Goal: Task Accomplishment & Management: Use online tool/utility

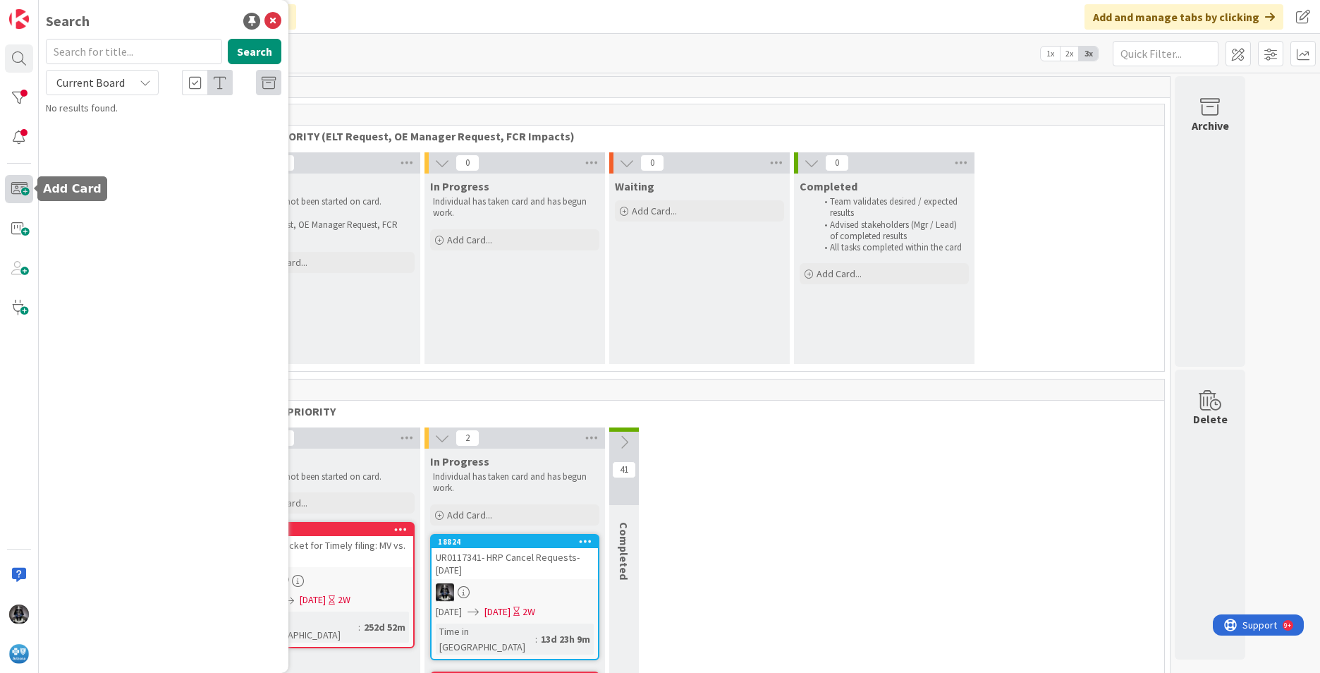
click at [17, 186] on span at bounding box center [19, 189] width 28 height 28
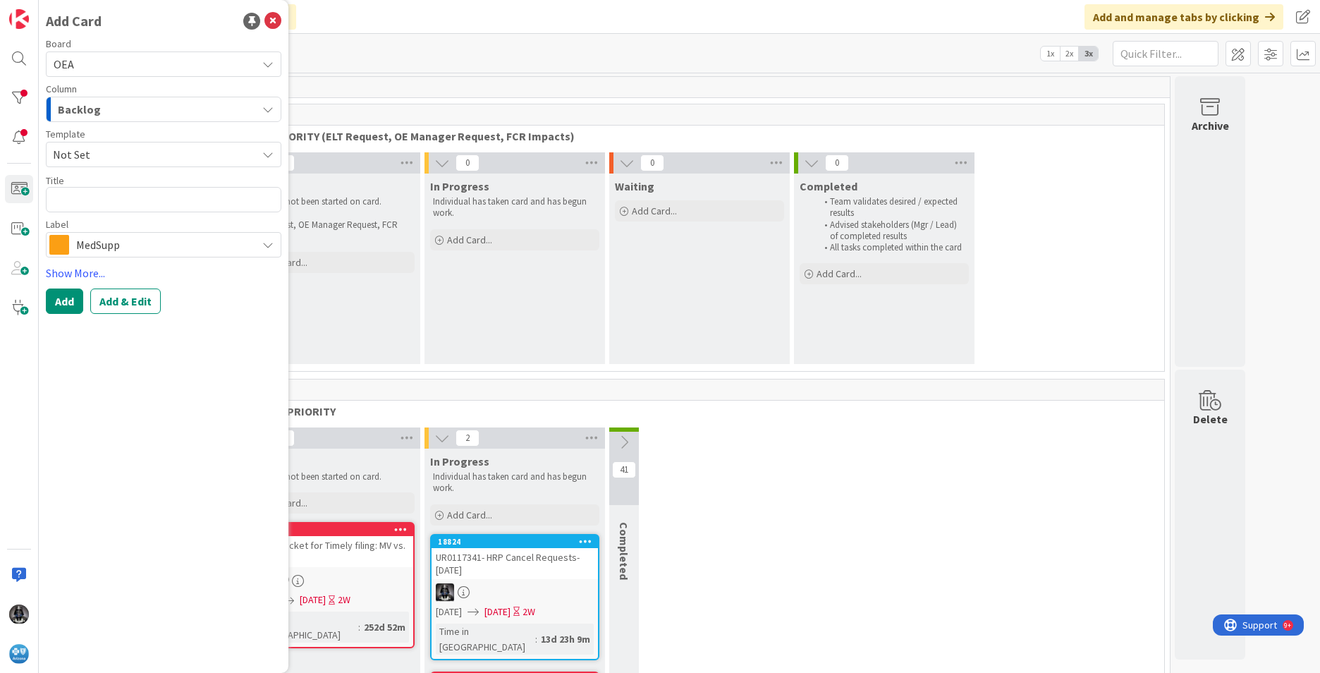
click at [269, 107] on icon "button" at bounding box center [267, 109] width 11 height 11
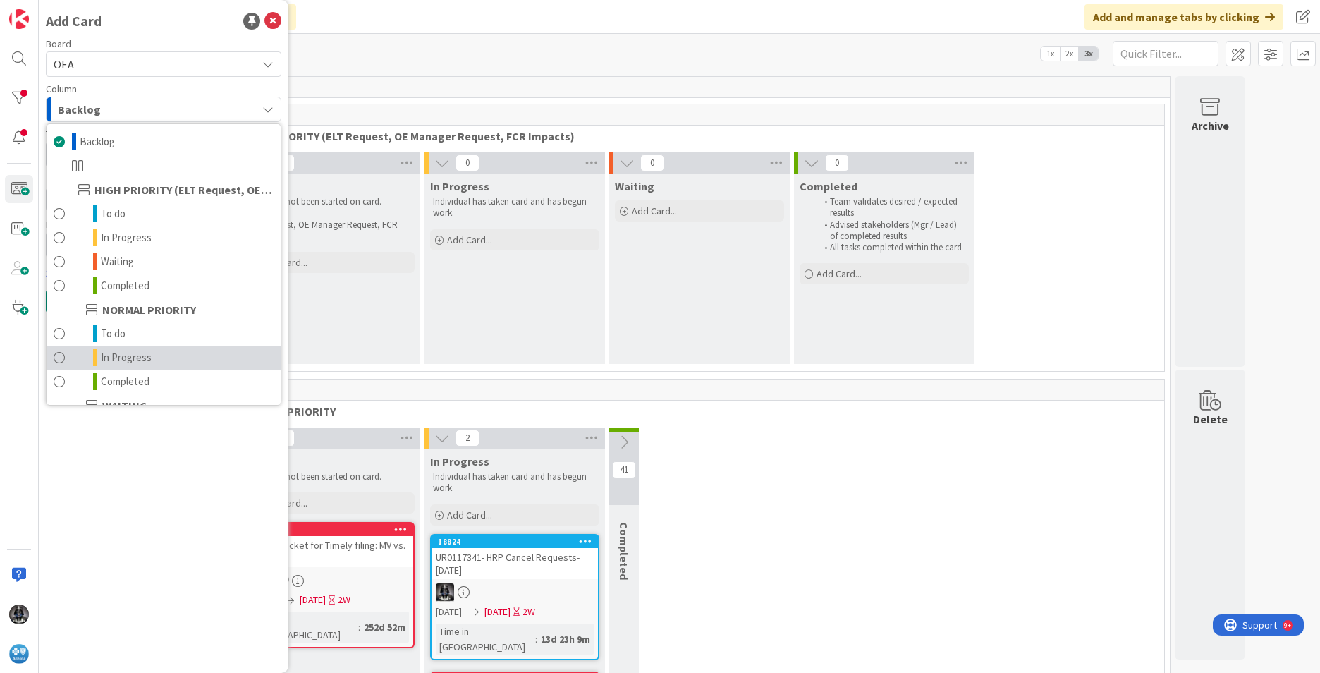
click at [145, 356] on span "In Progress" at bounding box center [126, 357] width 51 height 17
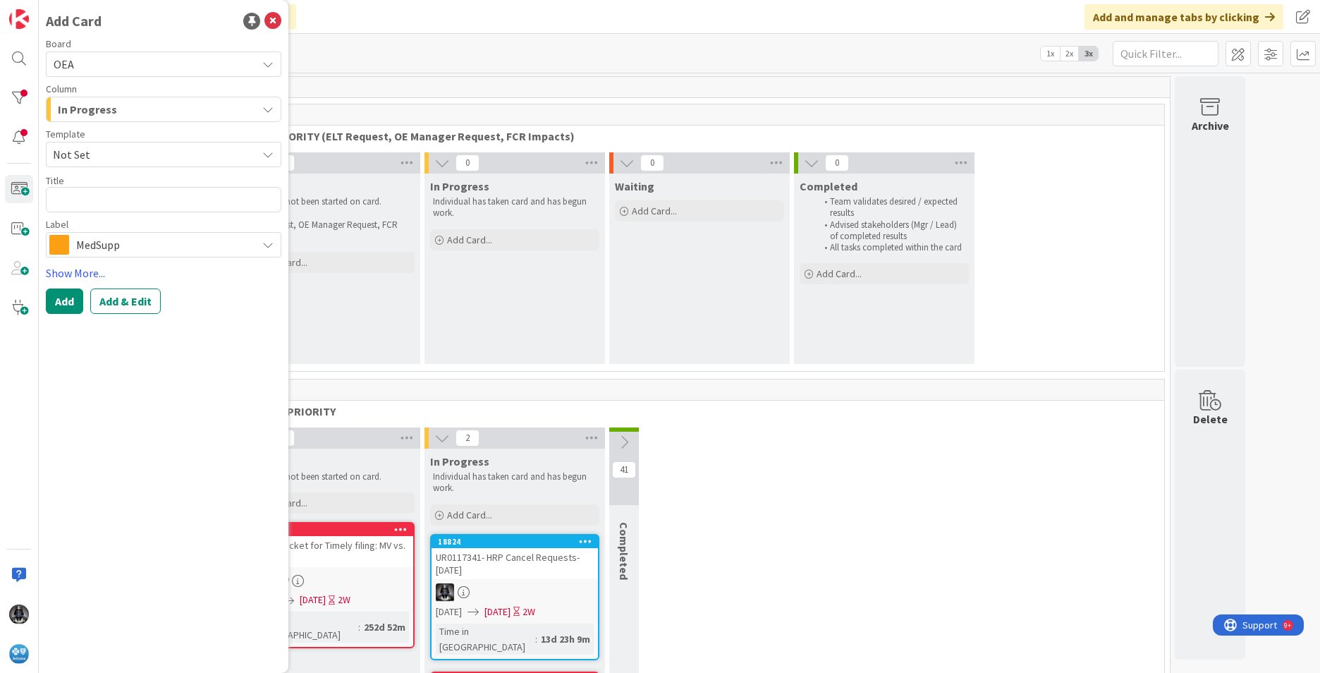
click at [267, 248] on icon at bounding box center [267, 244] width 11 height 11
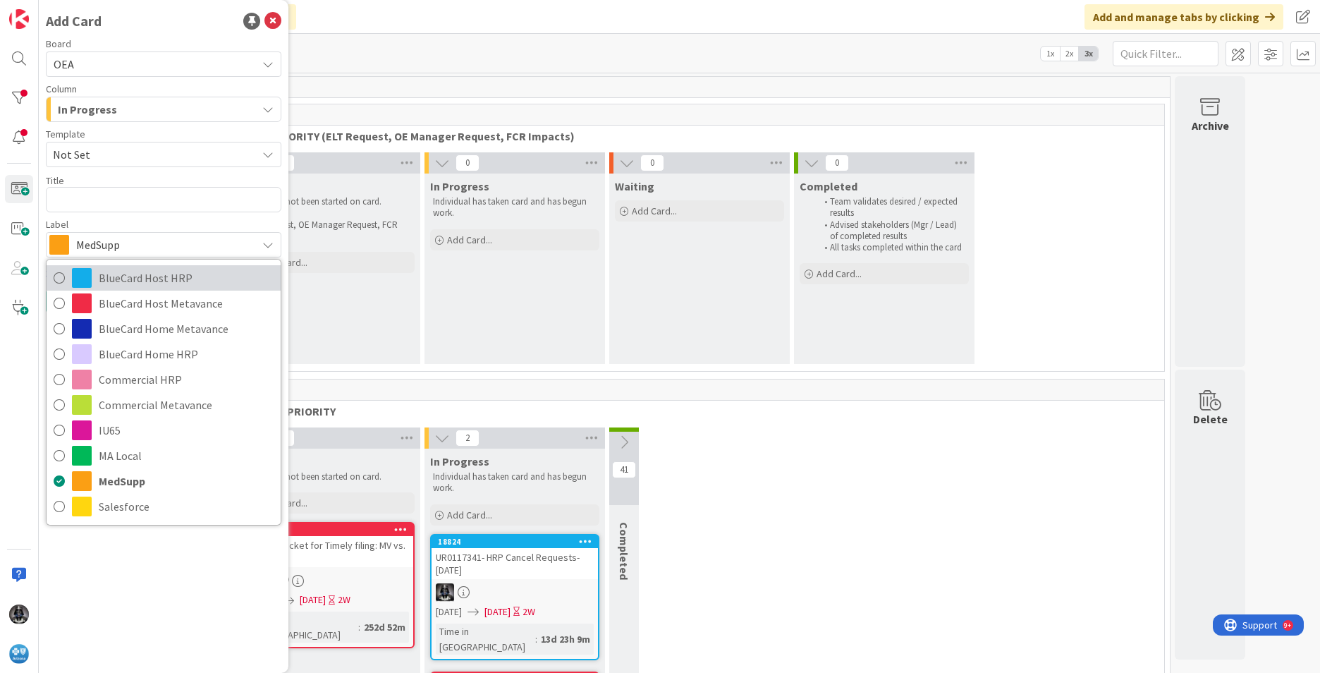
click at [176, 276] on span "BlueCard Host HRP" at bounding box center [186, 277] width 175 height 21
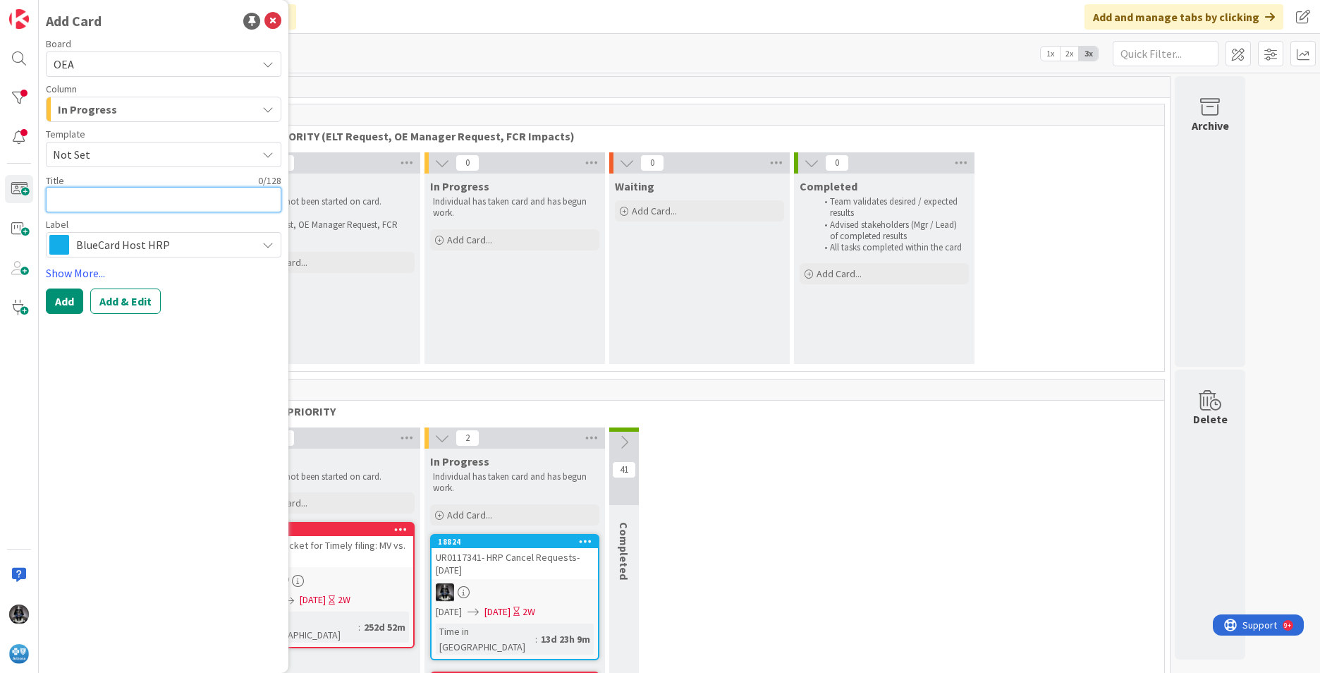
click at [71, 200] on textarea at bounding box center [164, 199] width 236 height 25
type textarea "x"
type textarea "B"
type textarea "x"
type textarea "BC"
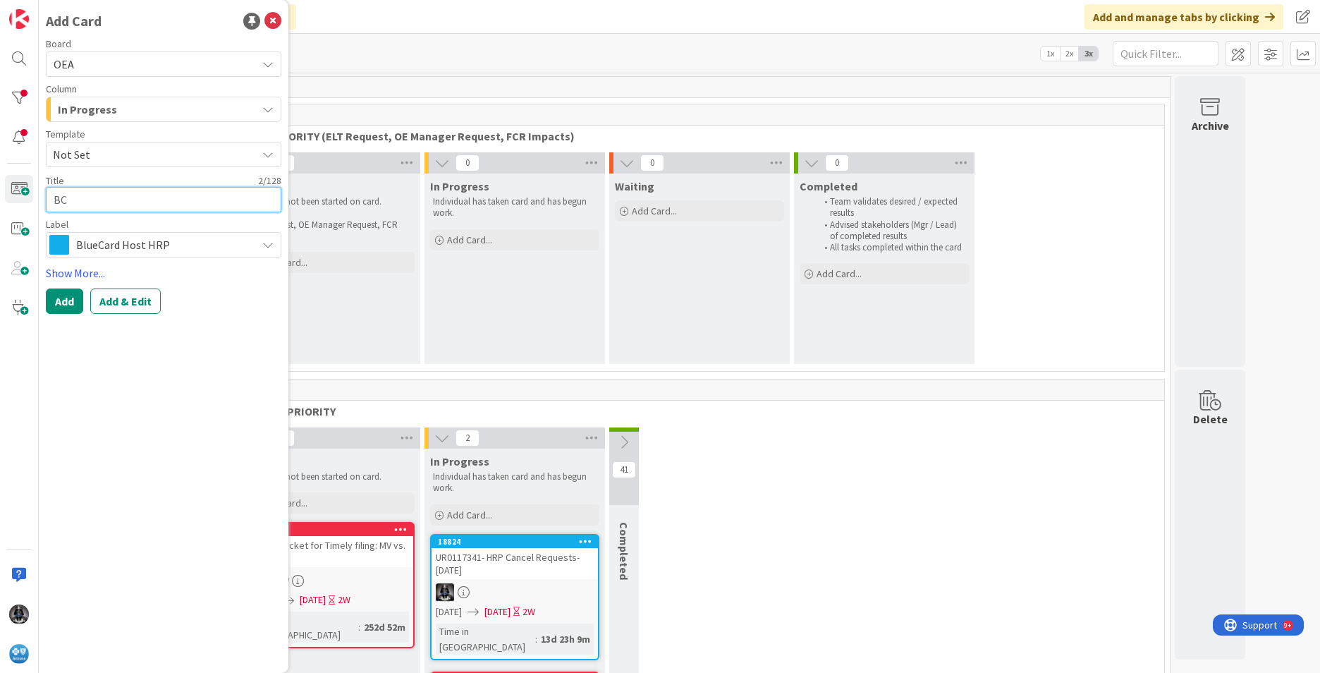
type textarea "x"
type textarea "BCH"
type textarea "x"
type textarea "BCHo"
type textarea "x"
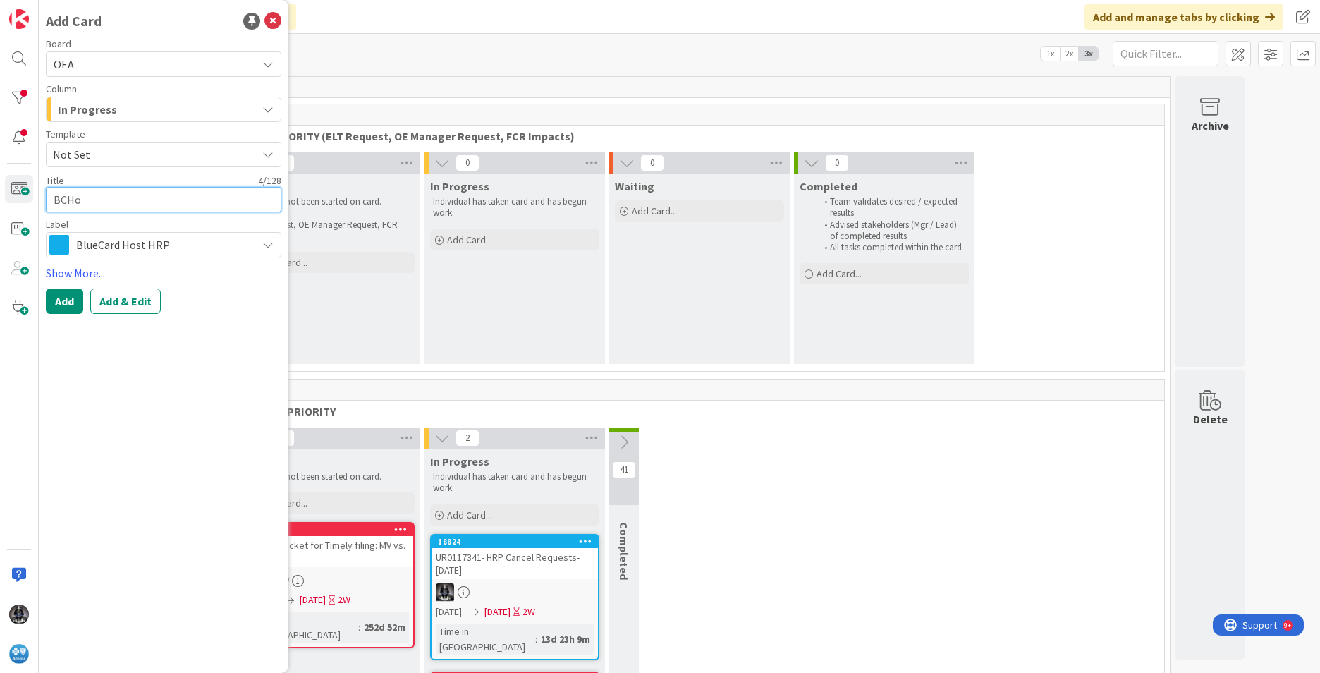
type textarea "BCHos"
type textarea "x"
type textarea "BCHost"
type textarea "x"
type textarea "BCHost"
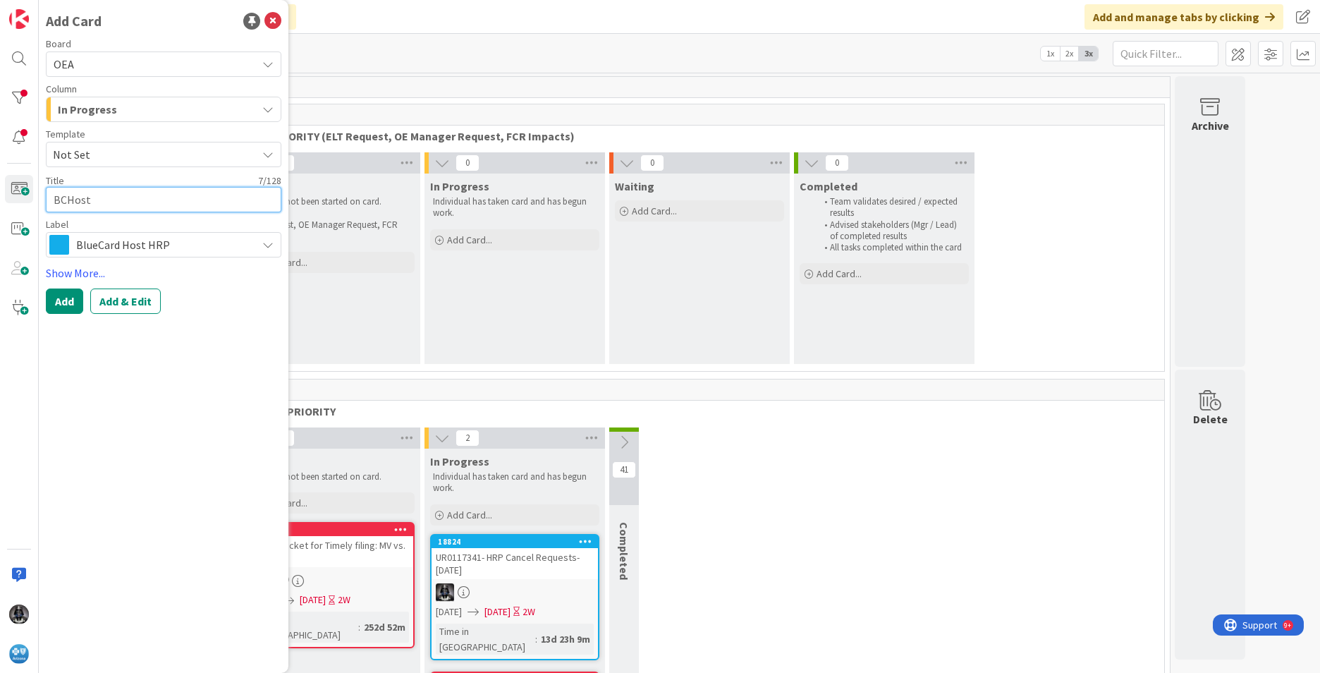
type textarea "x"
type textarea "BCHost C"
type textarea "x"
type textarea "BCHost Ca"
type textarea "x"
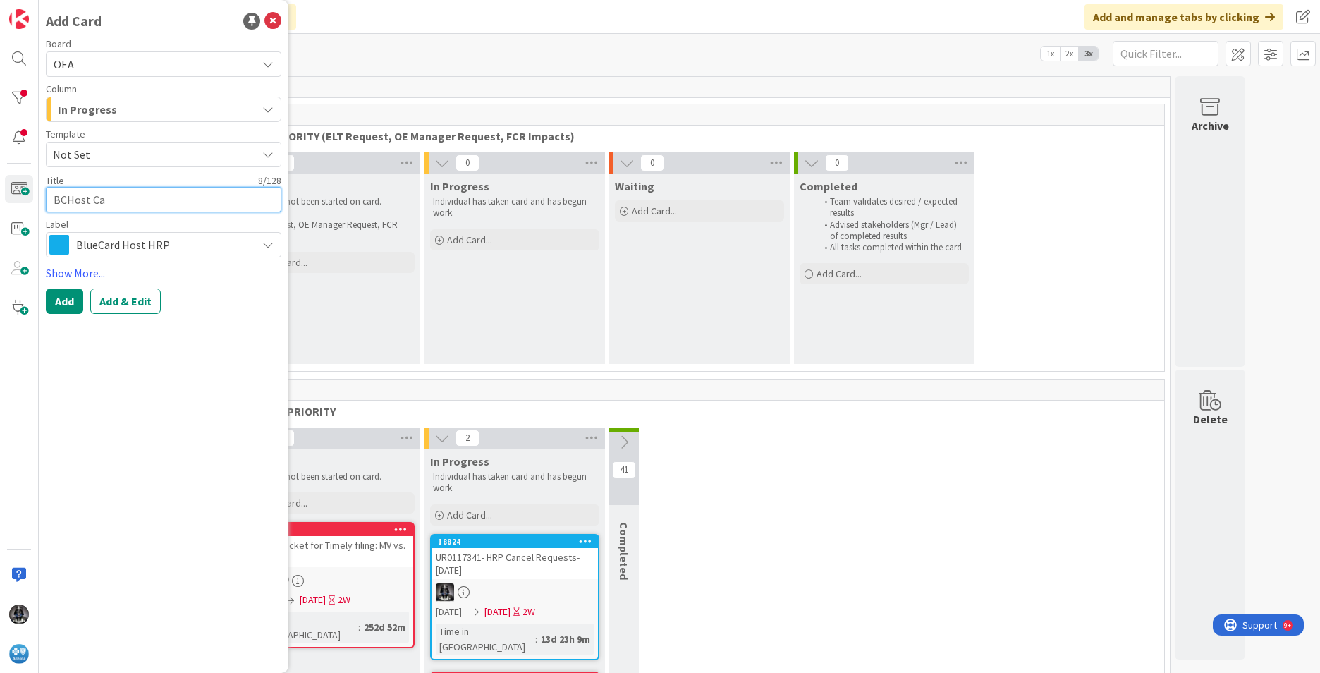
type textarea "BCHost Can"
type textarea "x"
type textarea "BCHost Canc"
type textarea "x"
type textarea "BCHost Can"
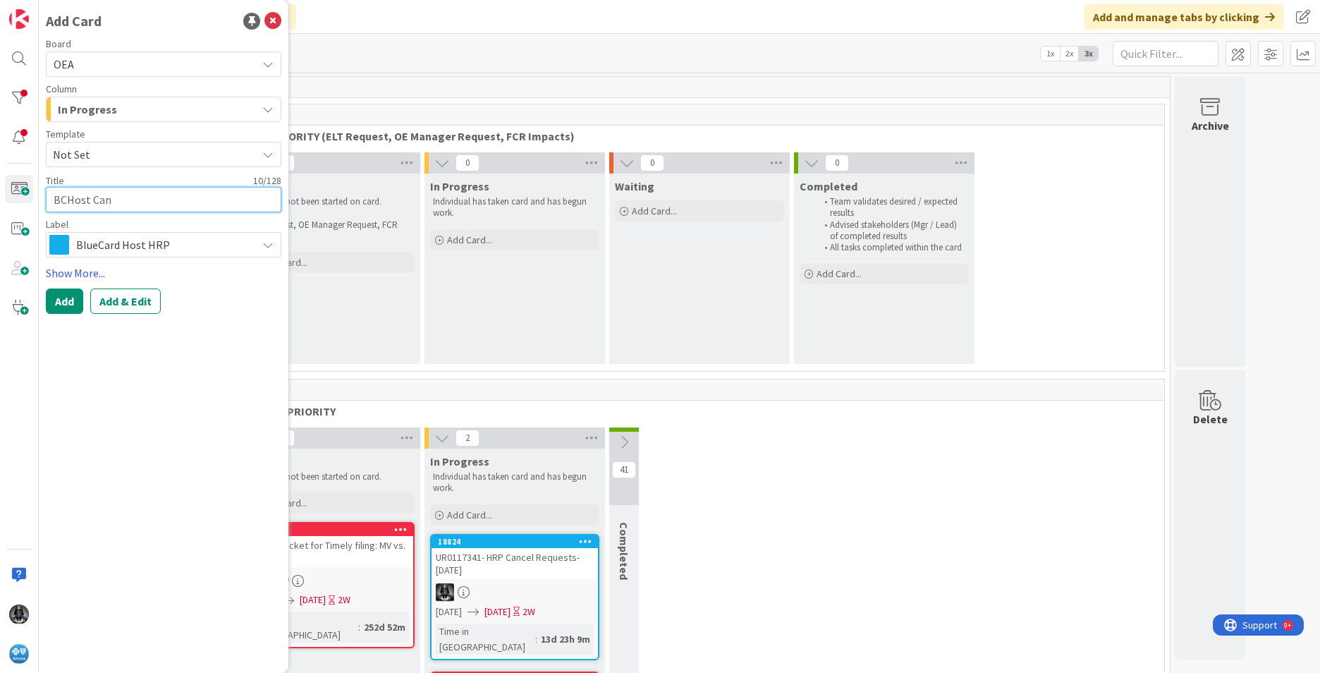
type textarea "x"
type textarea "BCHost Ca"
type textarea "x"
type textarea "BCHost C"
type textarea "x"
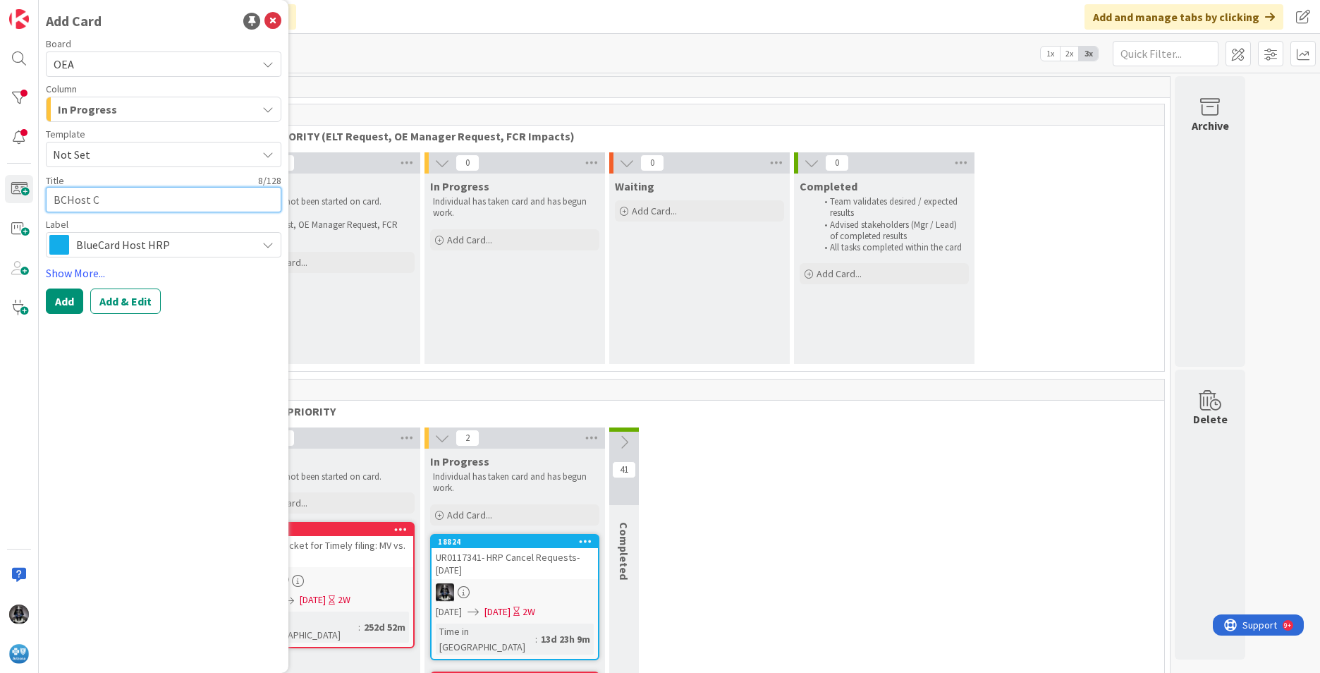
type textarea "BCHost"
type textarea "x"
type textarea "BCHost H"
type textarea "x"
type textarea "BCHost HR"
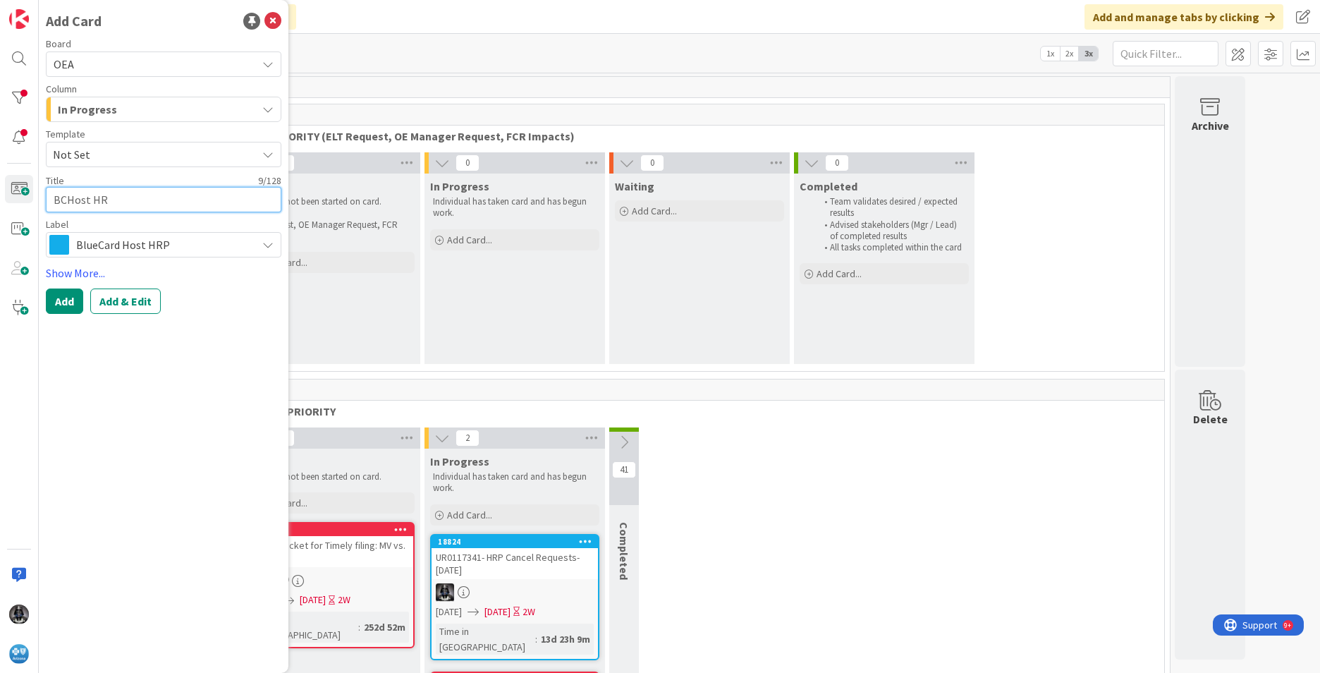
type textarea "x"
type textarea "BCHost HRP"
type textarea "x"
type textarea "BCHost HRP"
type textarea "x"
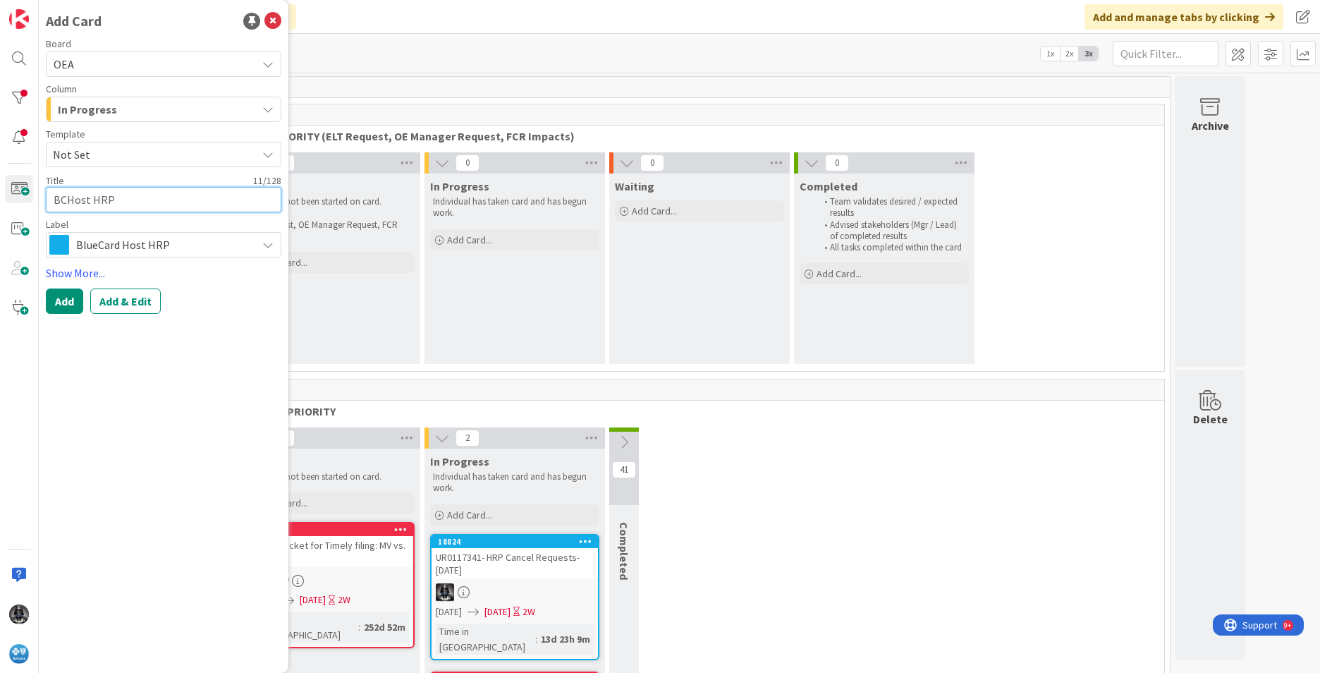
type textarea "BCHost HRP C"
type textarea "x"
type textarea "BCHost HRP Ca"
type textarea "x"
type textarea "BCHost HRP Can"
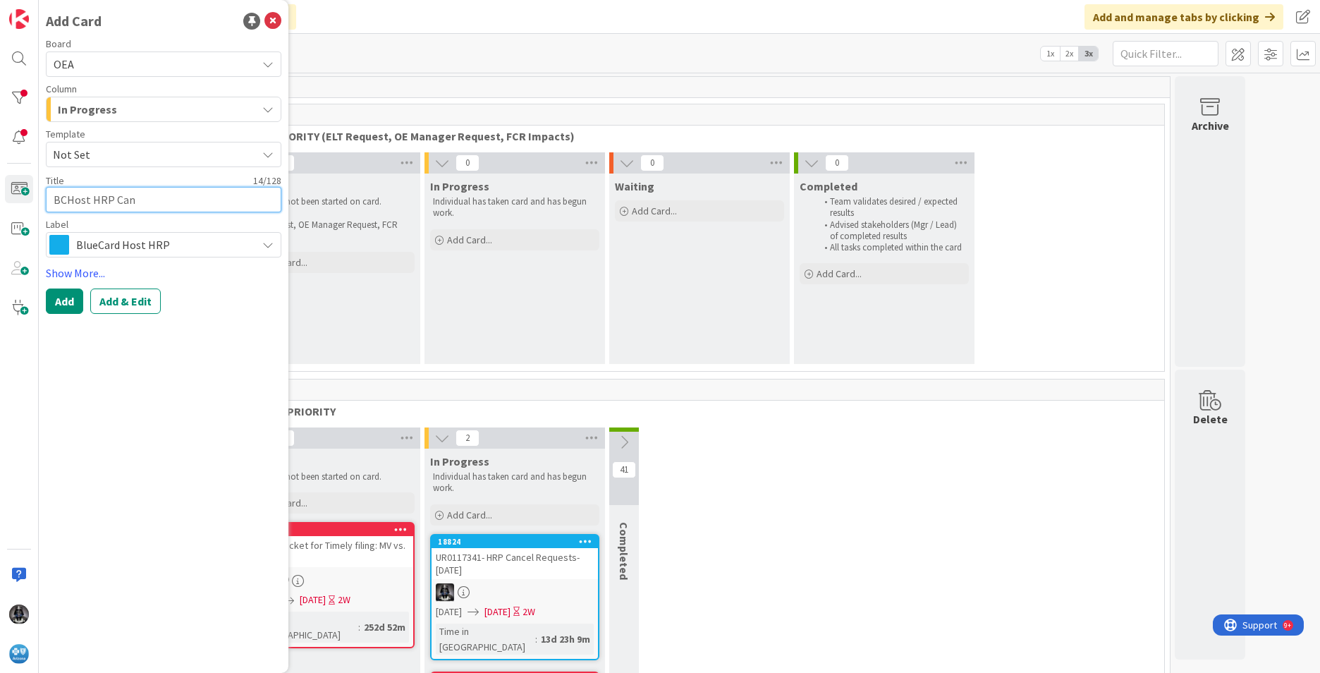
type textarea "x"
type textarea "BCHost HRP Canc"
type textarea "x"
type textarea "BCHost HRP Cance"
type textarea "x"
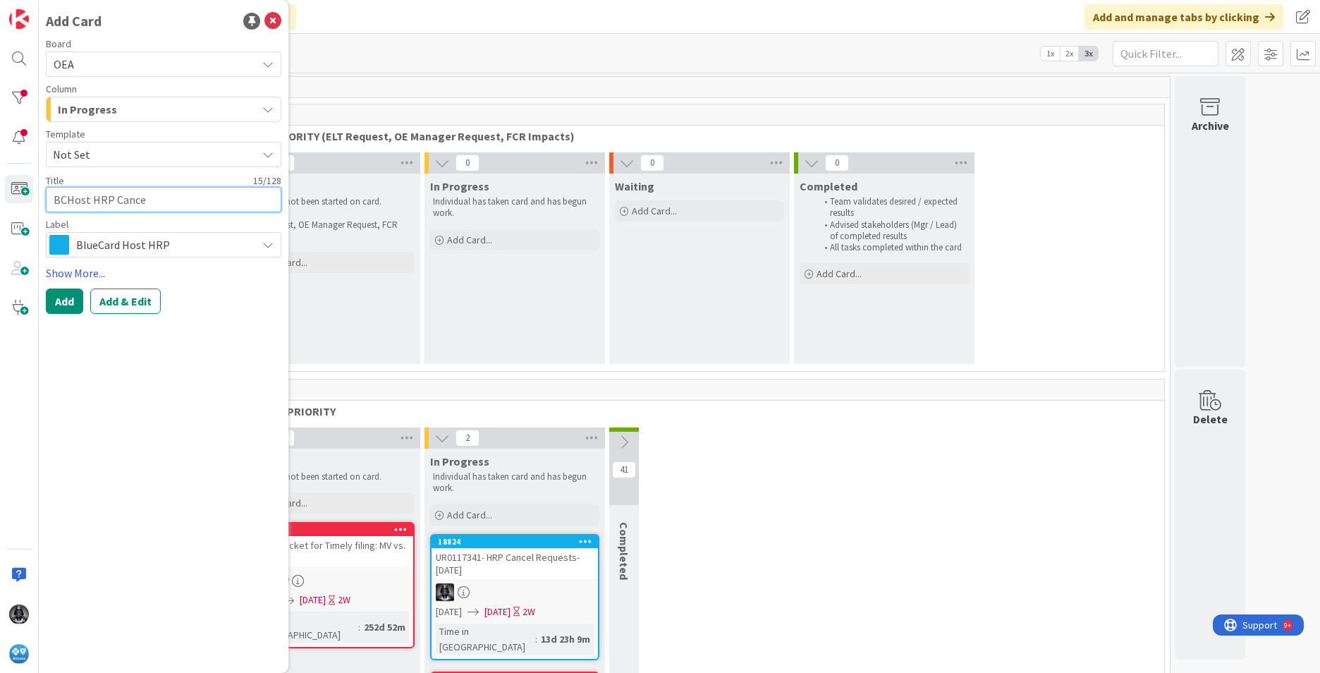
type textarea "BCHost HRP Cancel"
type textarea "x"
type textarea "BCHost HRP Cancel"
type textarea "x"
type textarea "BCHost HRP Cancel R"
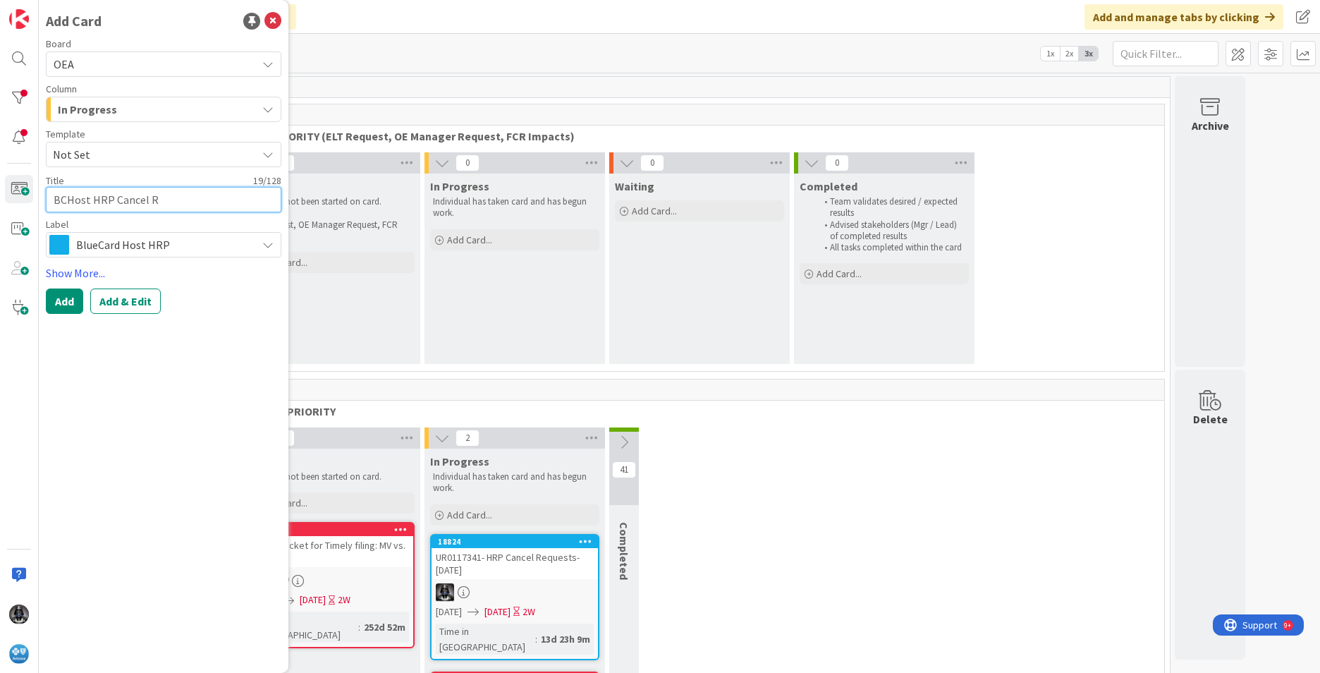
type textarea "x"
type textarea "BCHost HRP Cancel Re"
type textarea "x"
type textarea "BCHost HRP Cancel Req"
type textarea "x"
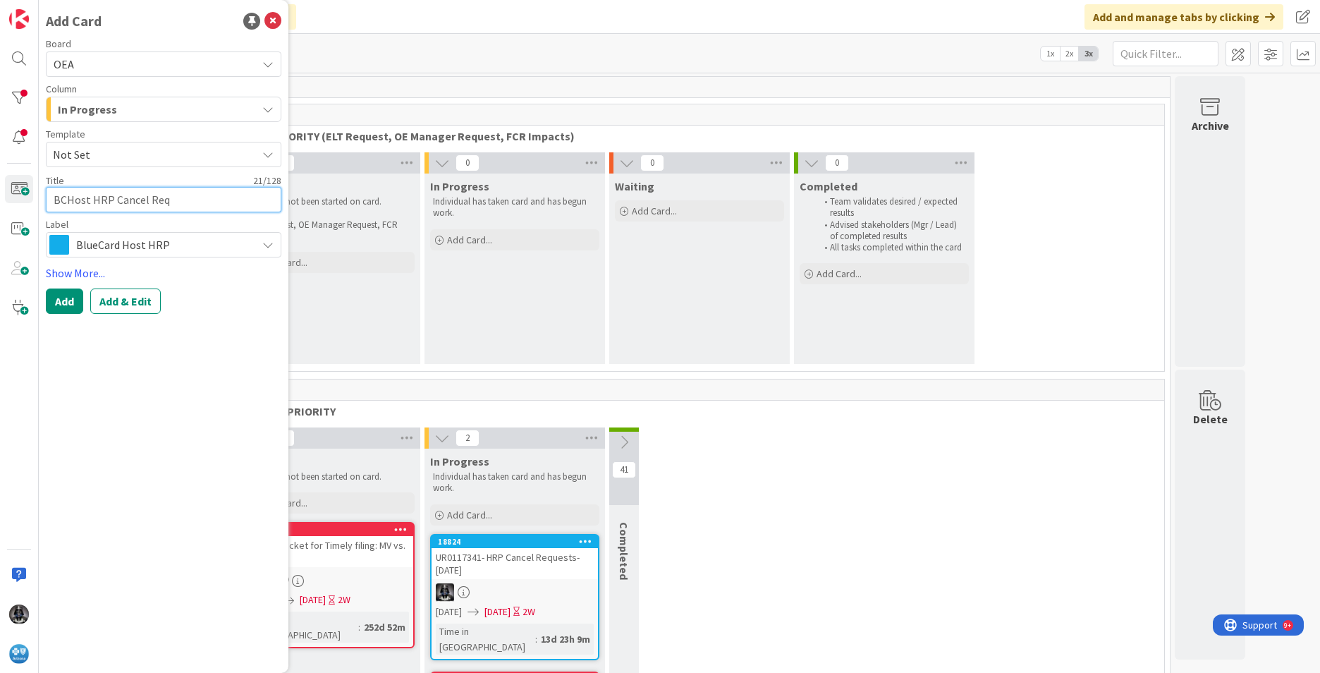
type textarea "BCHost HRP Cancel Requ"
type textarea "x"
type textarea "BCHost HRP Cancel Reque"
type textarea "x"
type textarea "BCHost HRP Cancel Reques"
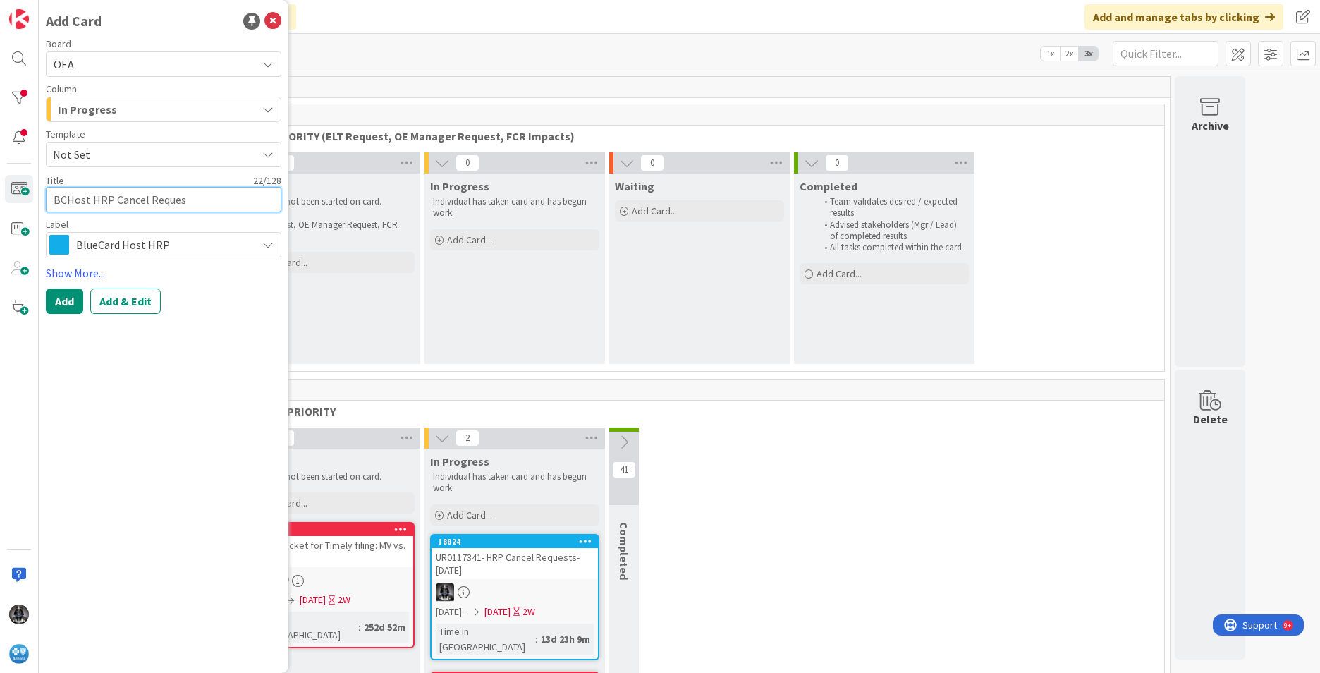
type textarea "x"
type textarea "BCHost HRP Cancel Request5"
type textarea "x"
type textarea "BCHost HRP Cancel Request"
type textarea "x"
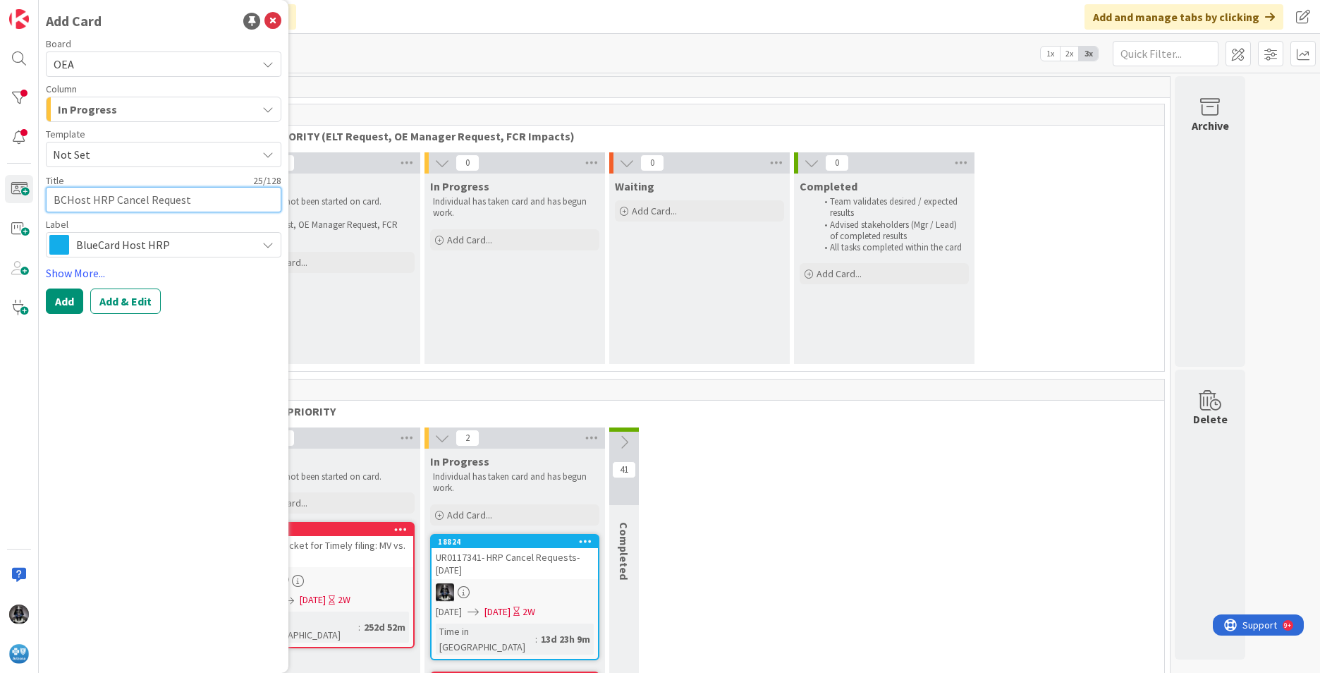
type textarea "BCHost HRP Cancel Requests"
type textarea "x"
type textarea "BCHost HRP Cancel Requests-"
type textarea "x"
type textarea "BCHost HRP Cancel Requests-"
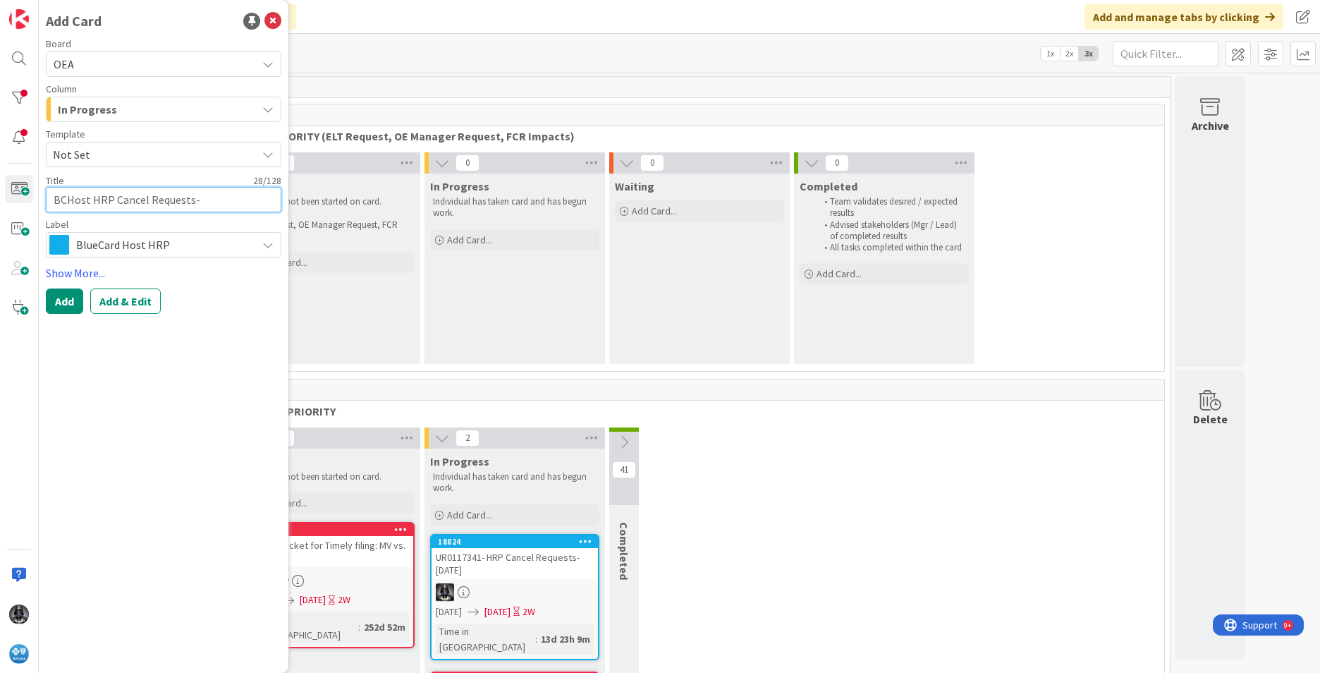
type textarea "x"
type textarea "BCHost HRP Cancel Requests- 0"
type textarea "x"
type textarea "BCHost HRP Cancel Requests- 08"
type textarea "x"
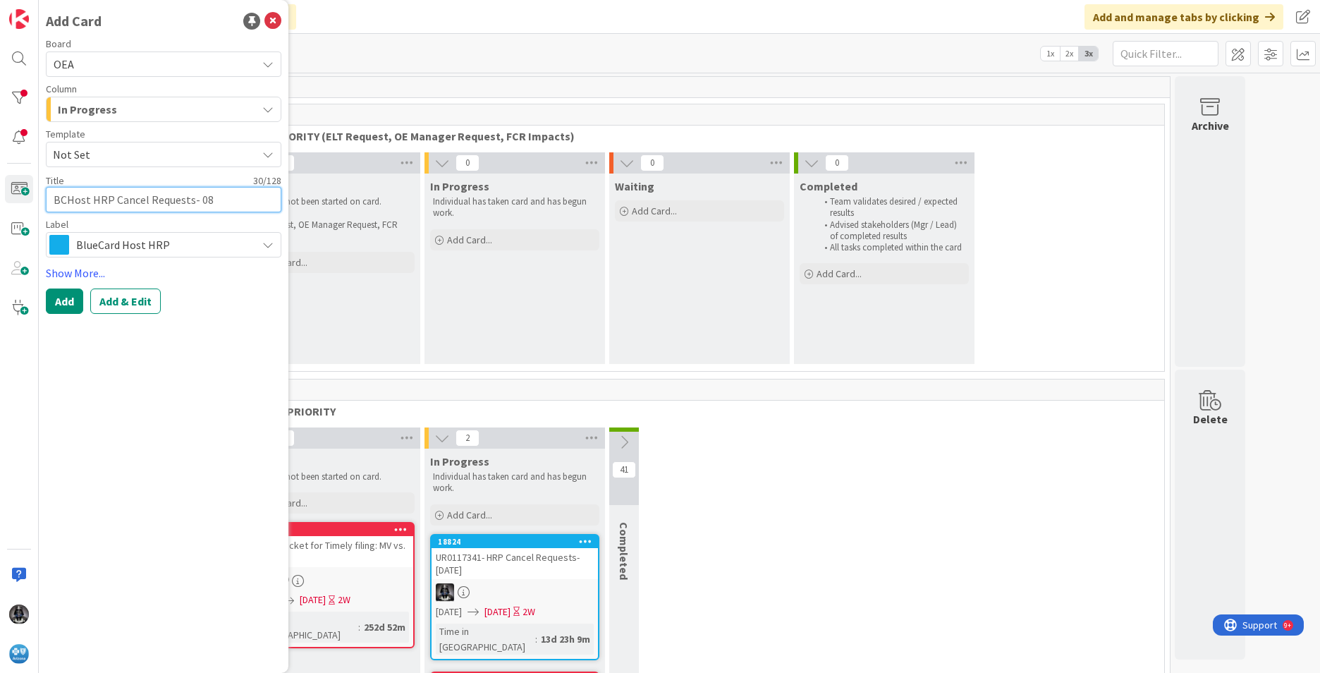
type textarea "BCHost HRP Cancel Requests- 08/"
type textarea "x"
type textarea "BCHost HRP Cancel Requests- 08/1"
type textarea "x"
type textarea "BCHost HRP Cancel Requests- 08/14"
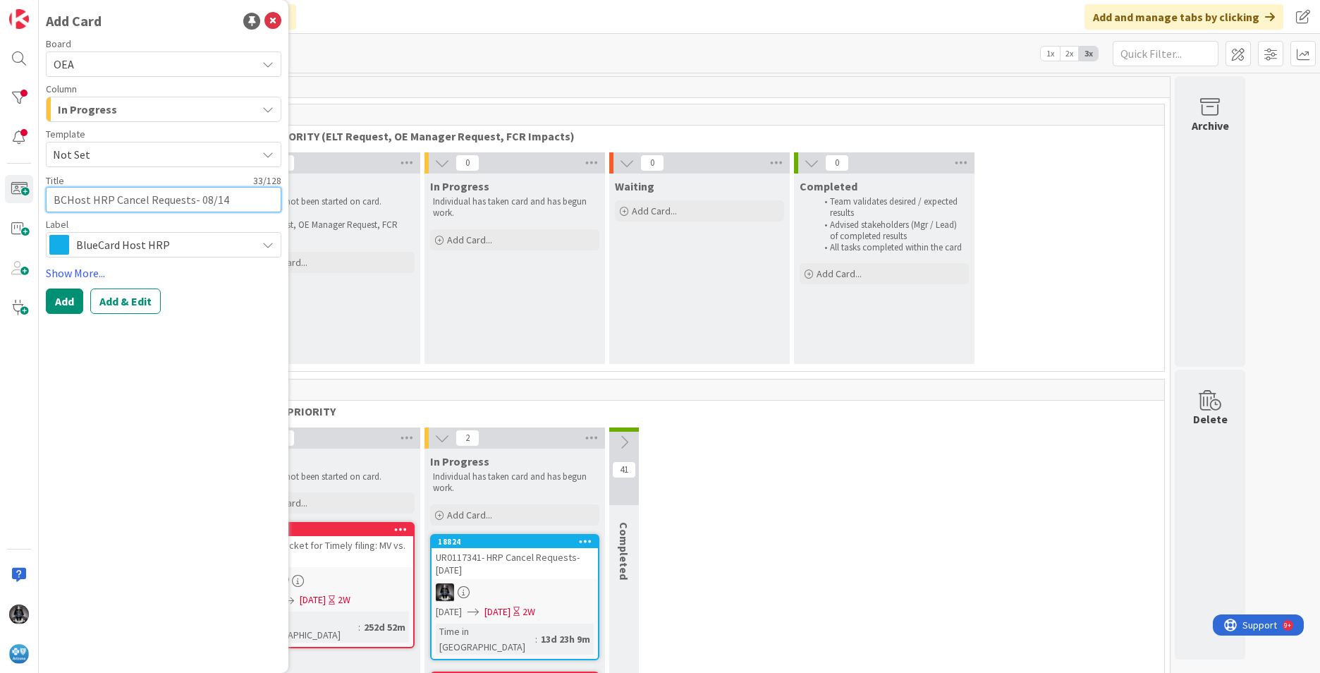
type textarea "x"
type textarea "BCHost HRP Cancel Requests- 08/14/"
type textarea "x"
type textarea "BCHost HRP Cancel Requests- 08/14/2"
type textarea "x"
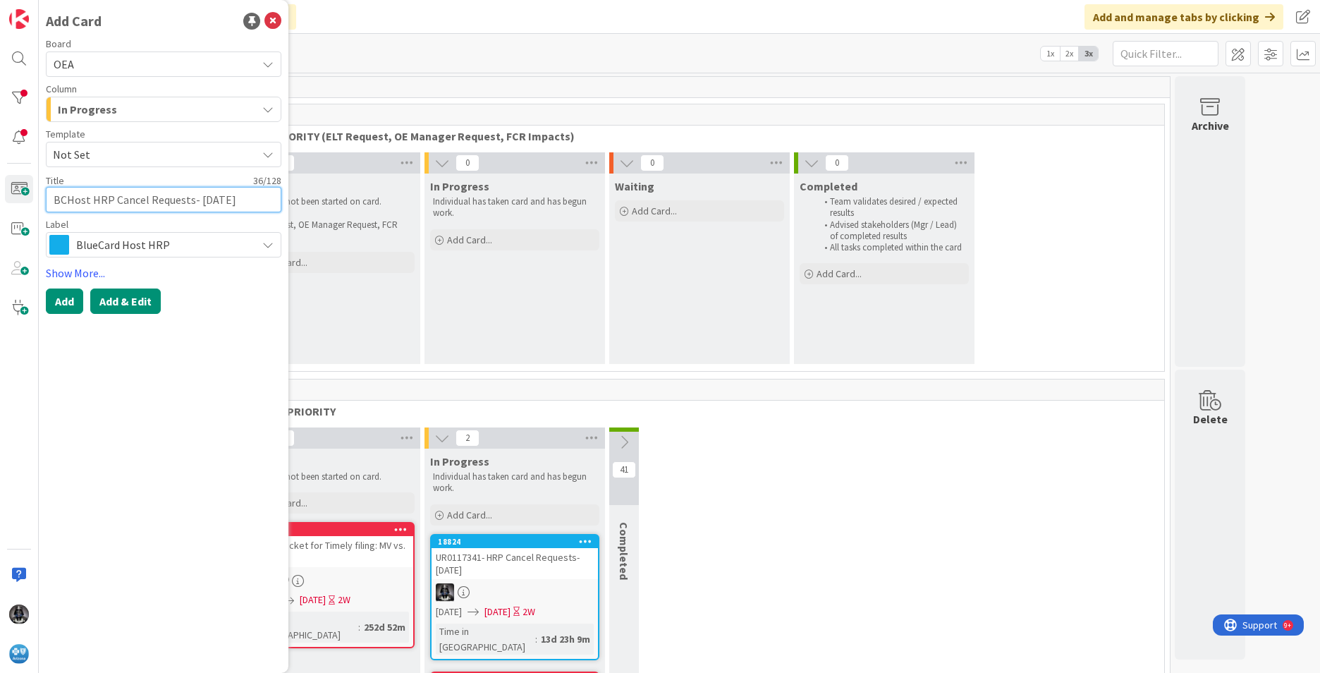
type textarea "BCHost HRP Cancel Requests- 08/14/25"
click at [138, 300] on button "Add & Edit" at bounding box center [125, 300] width 71 height 25
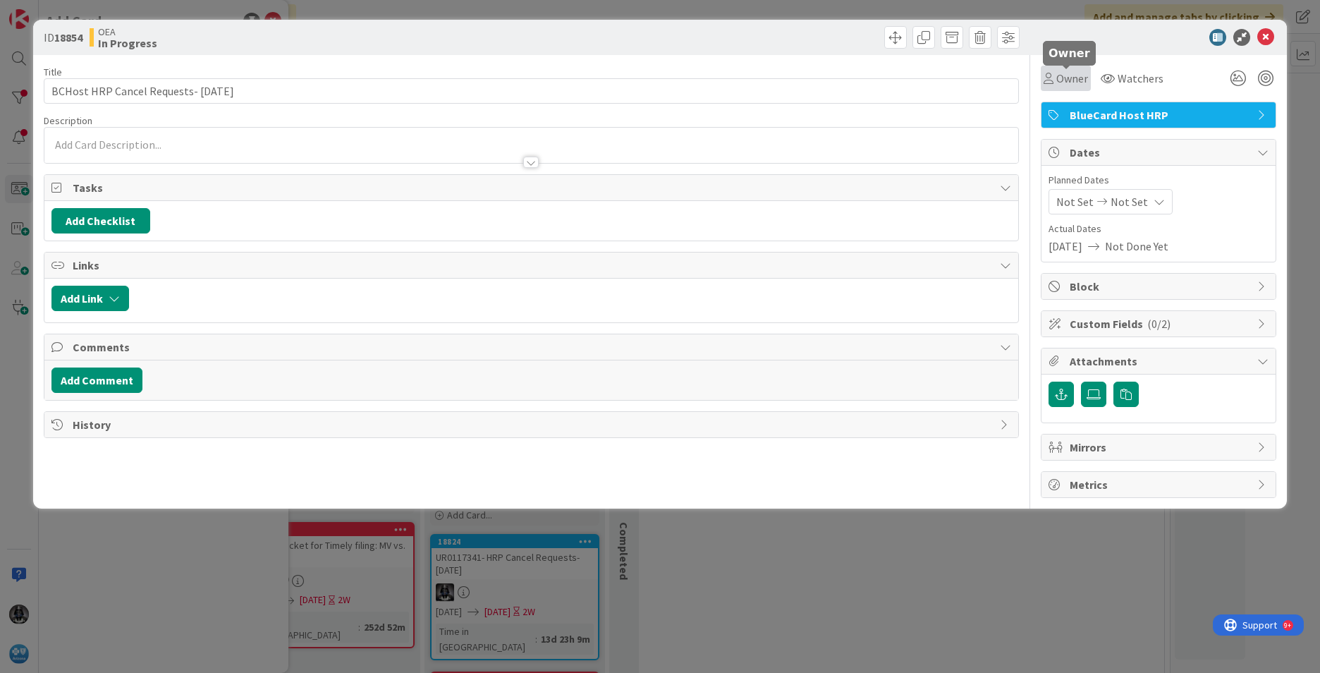
click at [1068, 75] on span "Owner" at bounding box center [1073, 78] width 32 height 17
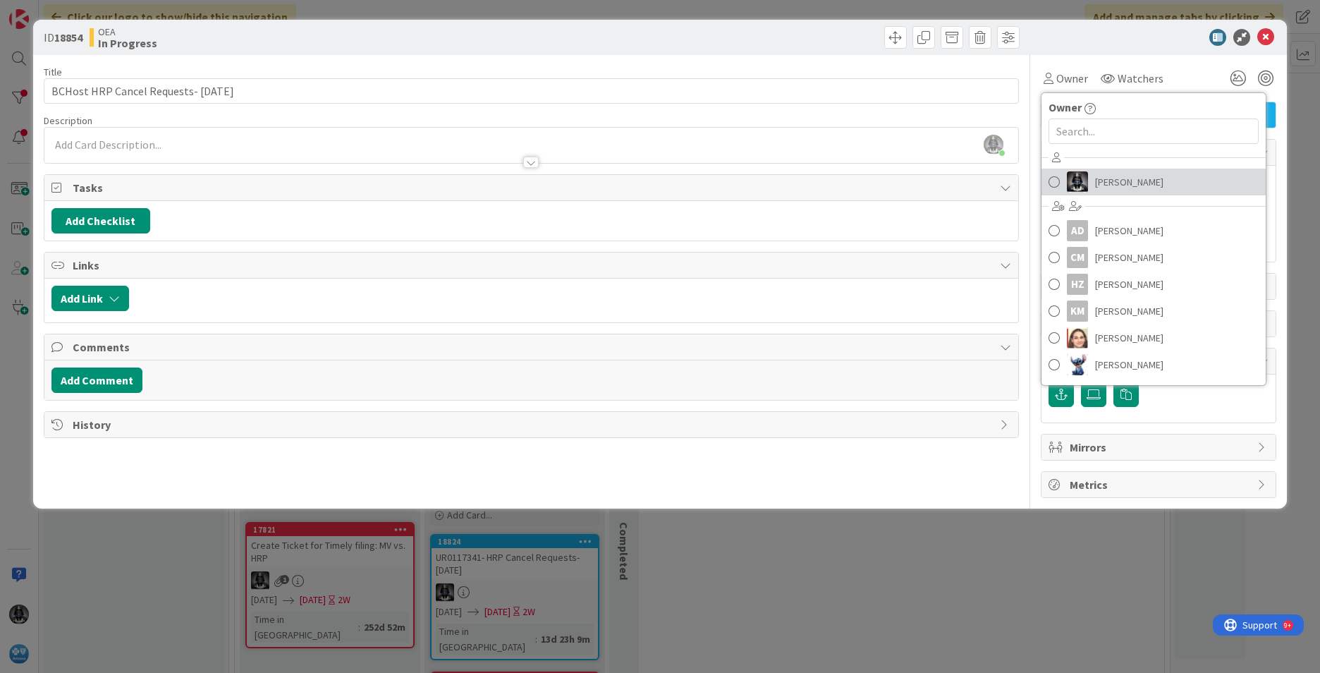
click at [1104, 180] on span "Kimm Garza" at bounding box center [1129, 181] width 68 height 21
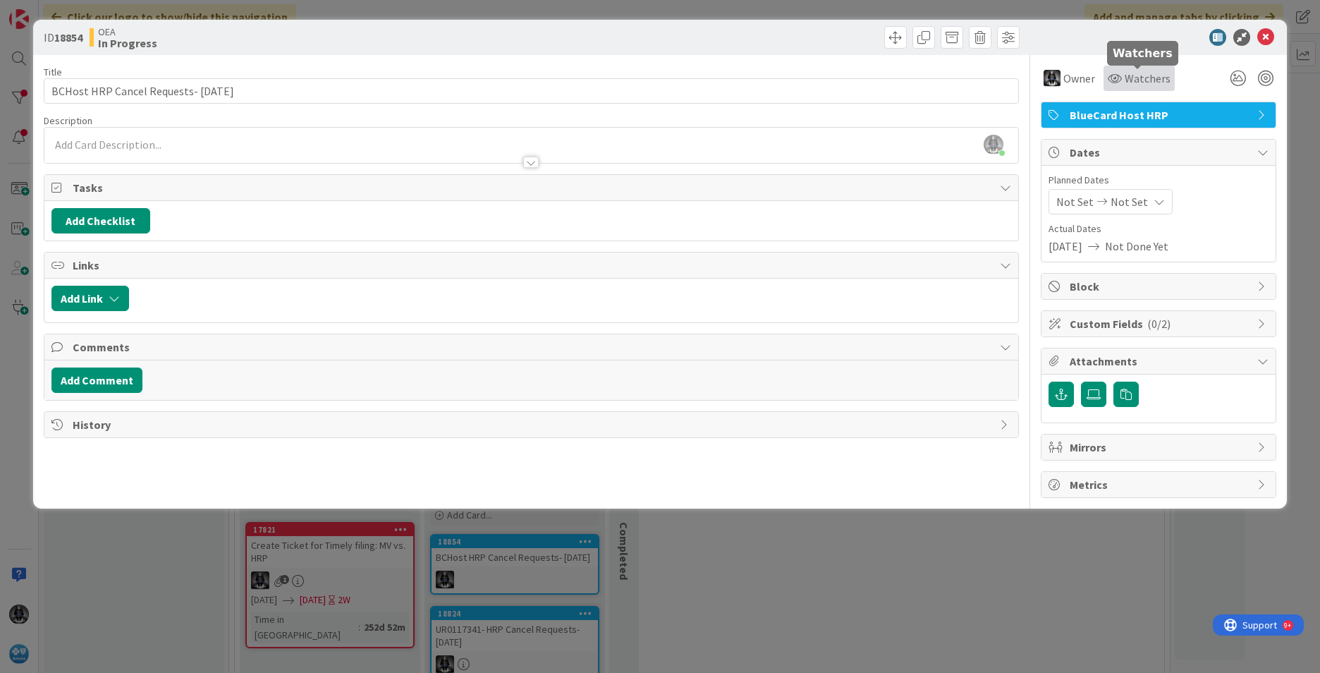
click at [1126, 78] on span "Watchers" at bounding box center [1148, 78] width 46 height 17
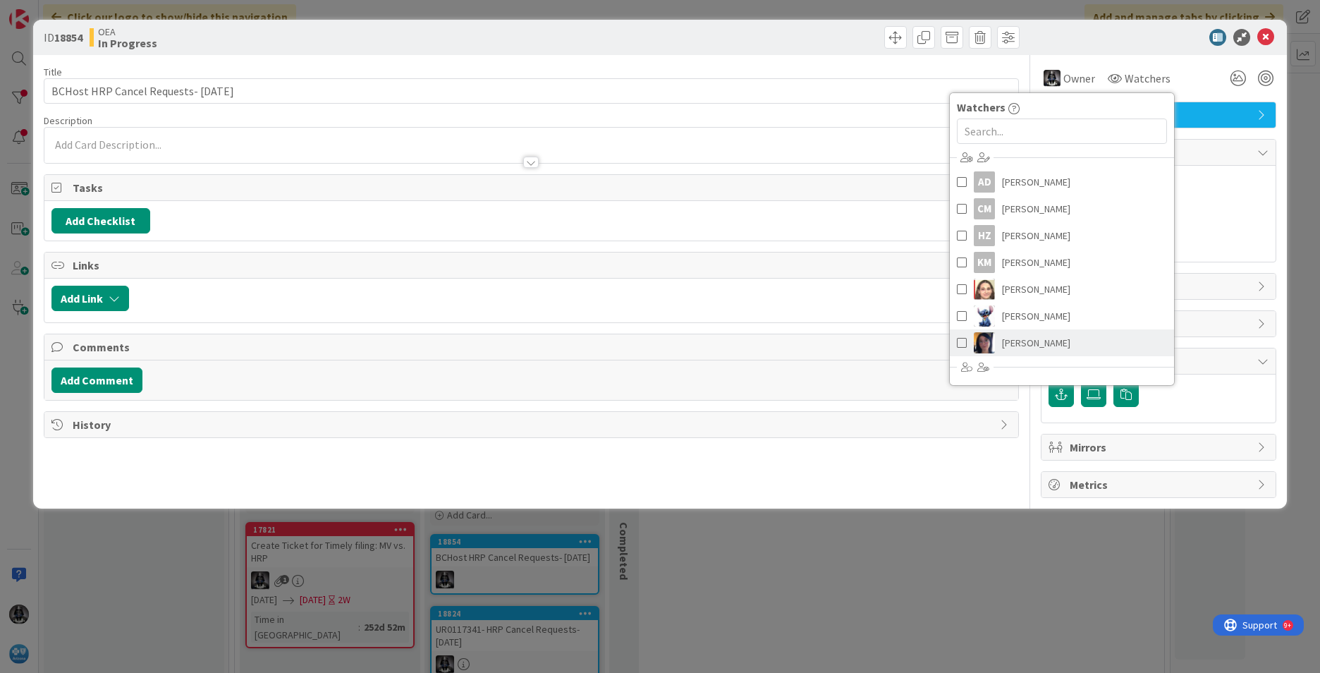
click at [1021, 339] on span "Tracey Czekaj" at bounding box center [1036, 342] width 68 height 21
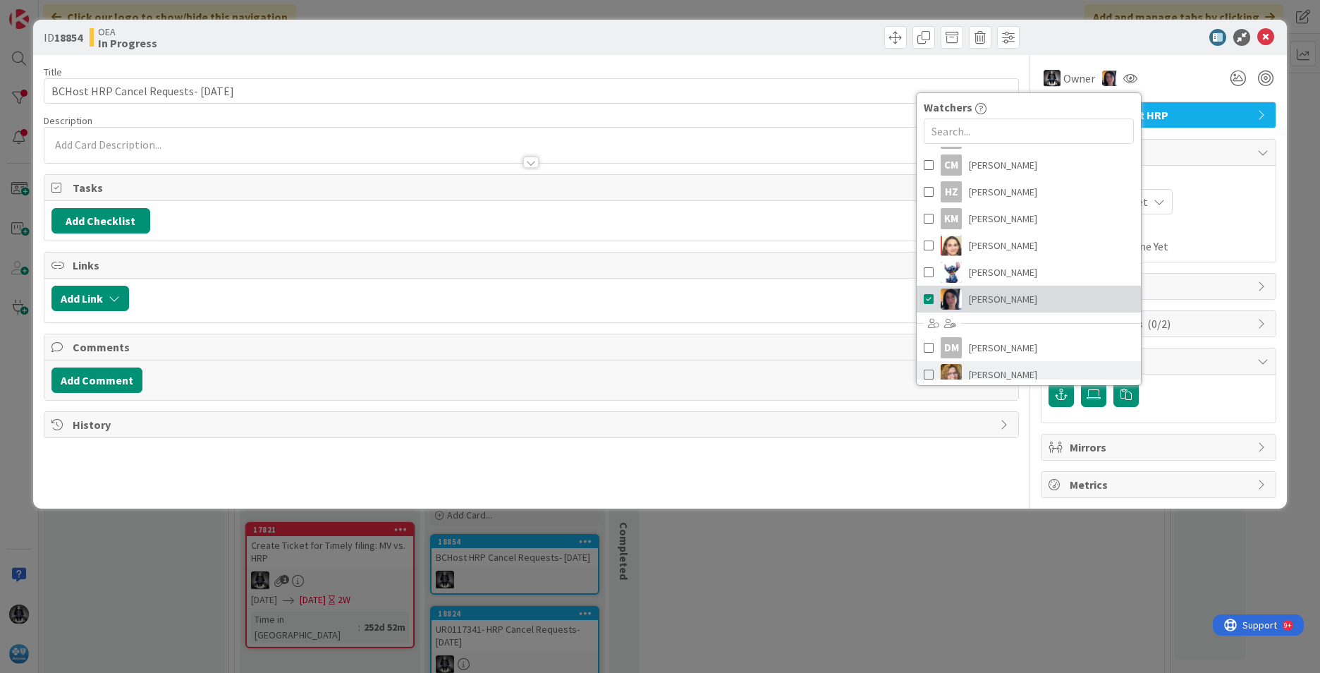
scroll to position [159, 0]
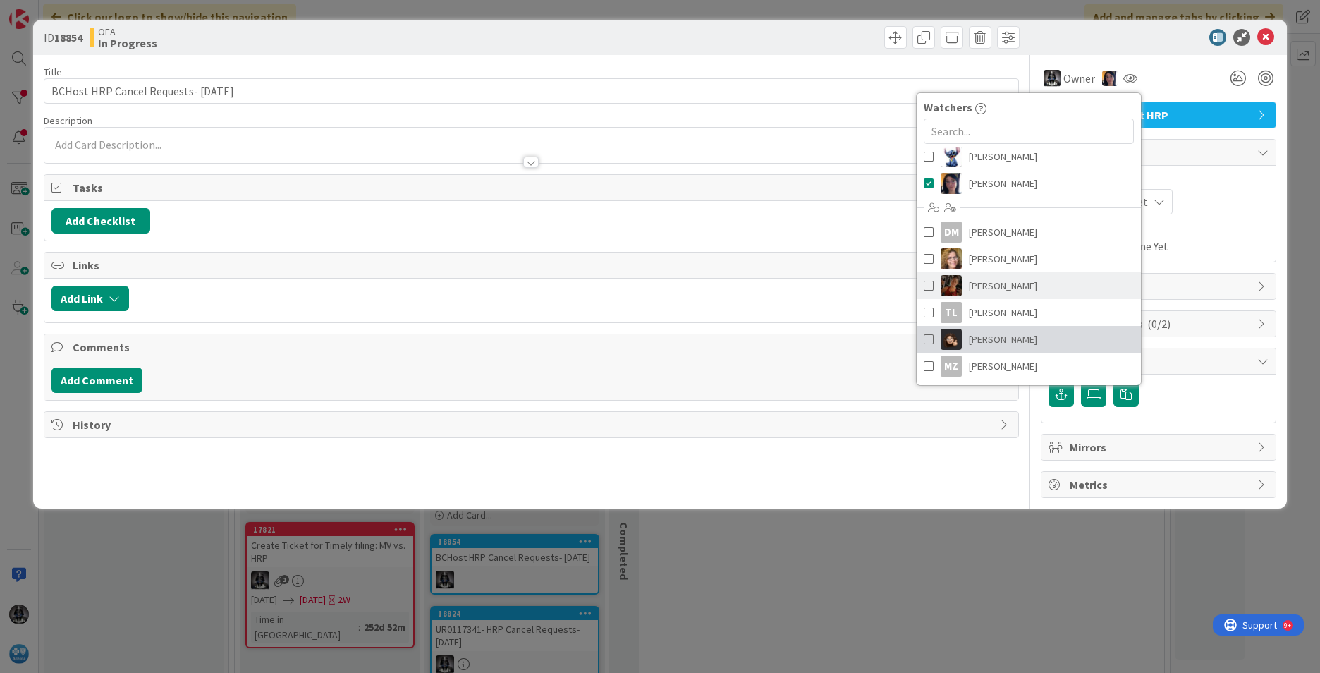
drag, startPoint x: 987, startPoint y: 339, endPoint x: 1088, endPoint y: 296, distance: 110.3
click at [988, 338] on span "Zoila Buruato" at bounding box center [1003, 339] width 68 height 21
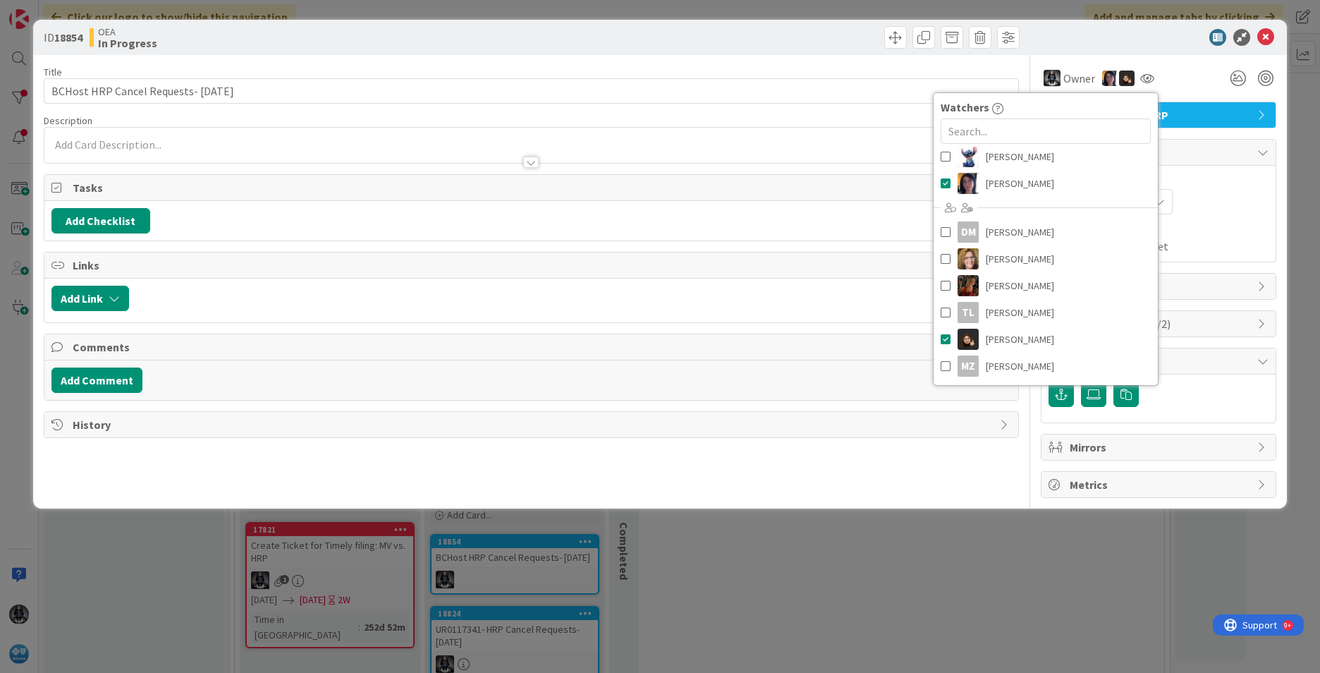
drag, startPoint x: 1231, startPoint y: 208, endPoint x: 1203, endPoint y: 211, distance: 29.1
click at [1231, 208] on div "Not Set Not Set" at bounding box center [1159, 201] width 220 height 25
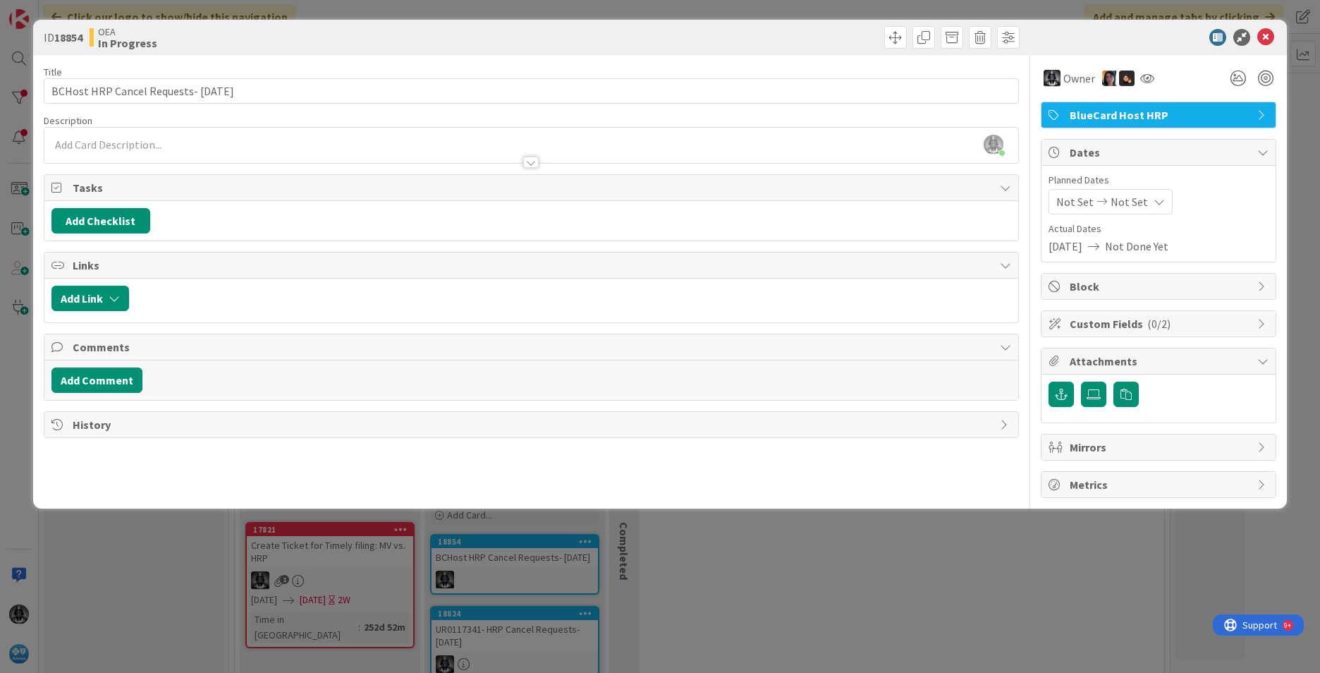
click at [1076, 200] on span "Not Set" at bounding box center [1075, 201] width 37 height 17
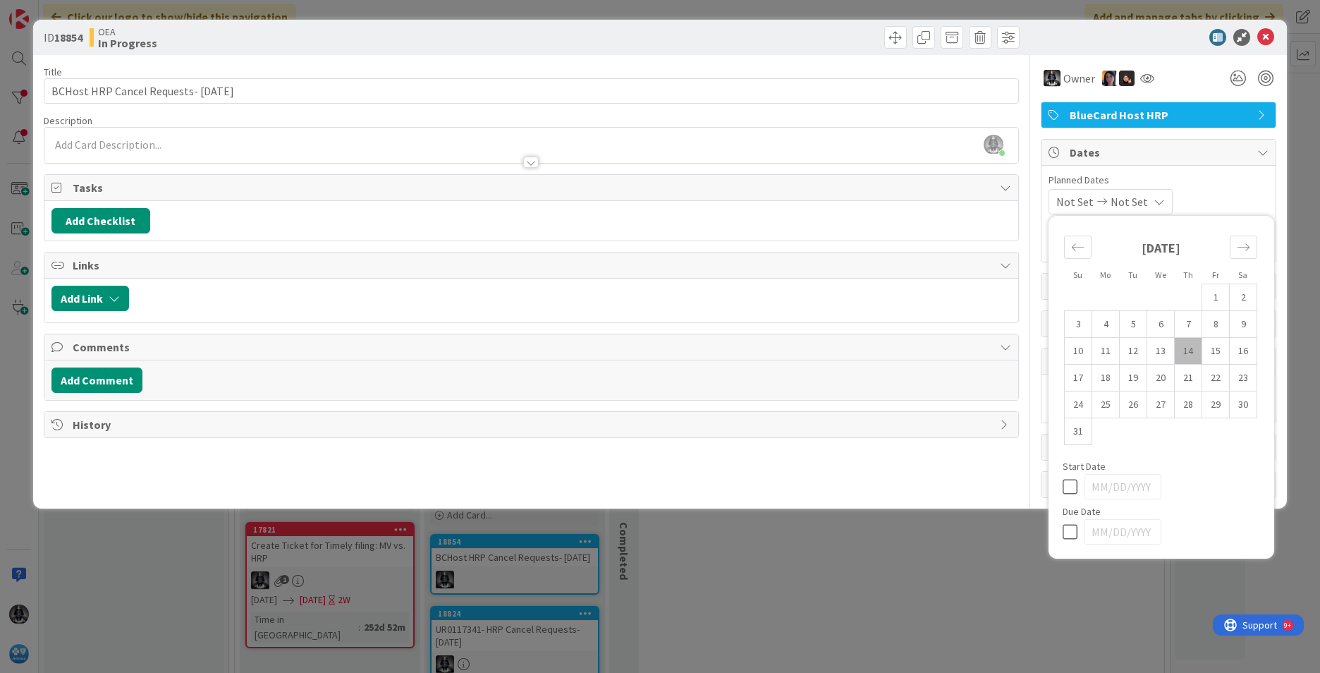
click at [1189, 349] on td "14" at bounding box center [1189, 351] width 28 height 27
type input "08/14/2025"
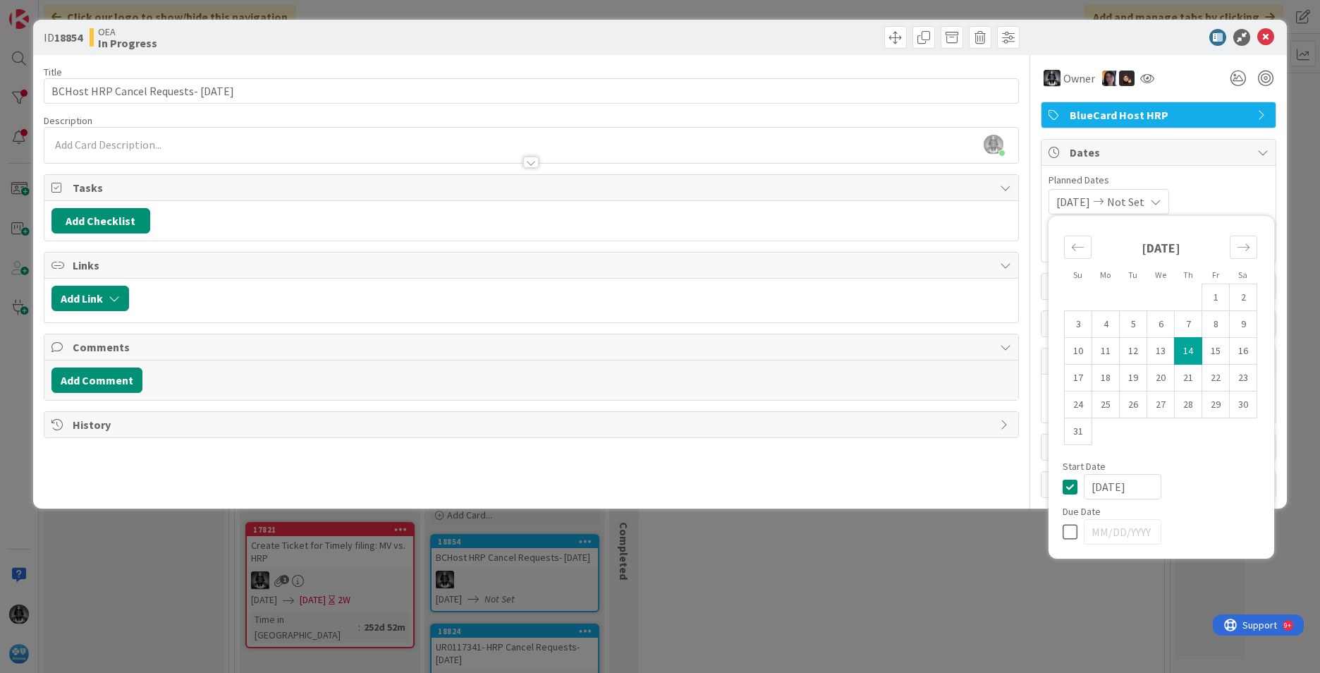
click at [1162, 200] on icon at bounding box center [1155, 201] width 11 height 11
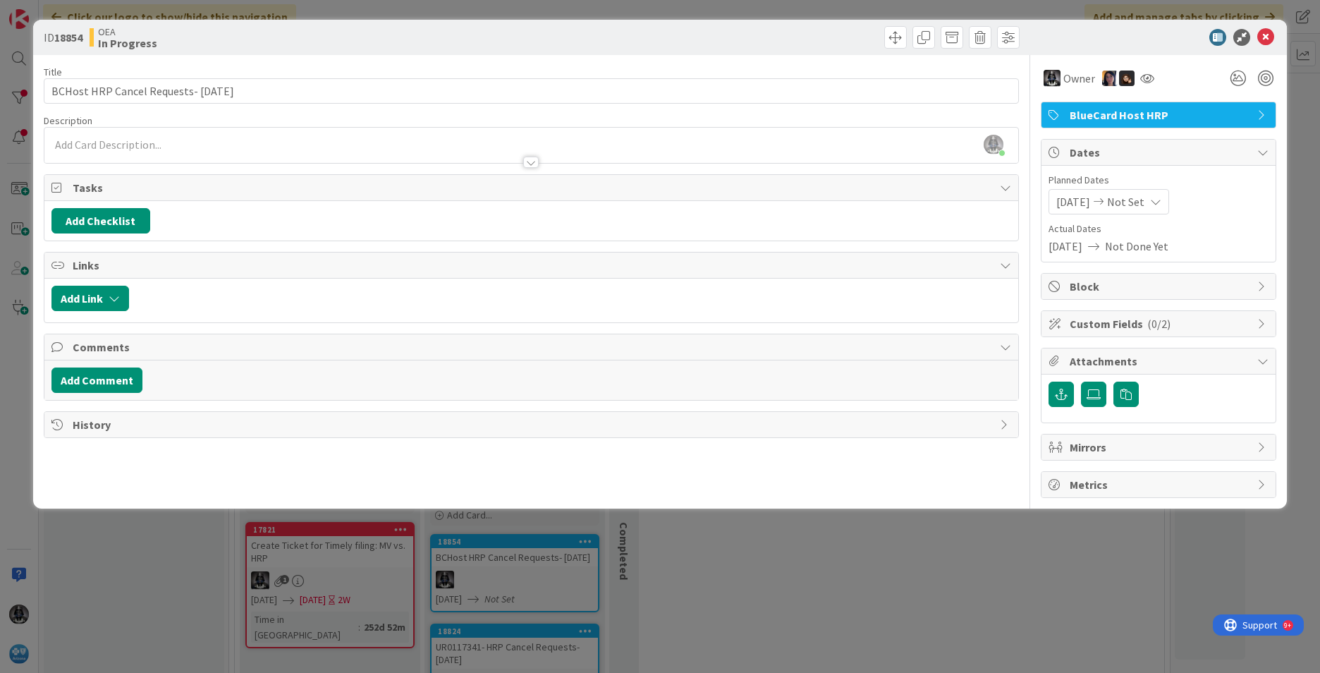
click at [1162, 202] on icon at bounding box center [1155, 201] width 11 height 11
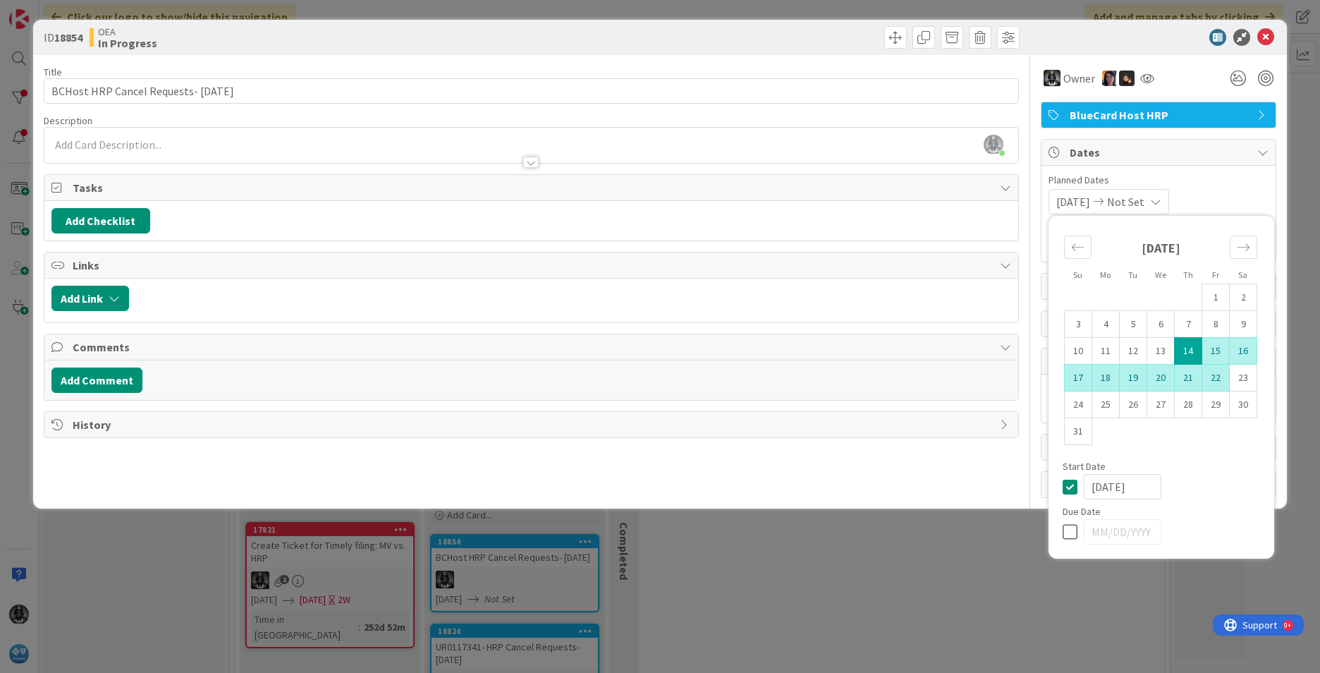
click at [1216, 379] on td "22" at bounding box center [1217, 378] width 28 height 27
type input "08/22/2025"
click at [1217, 185] on span "Planned Dates" at bounding box center [1159, 180] width 220 height 15
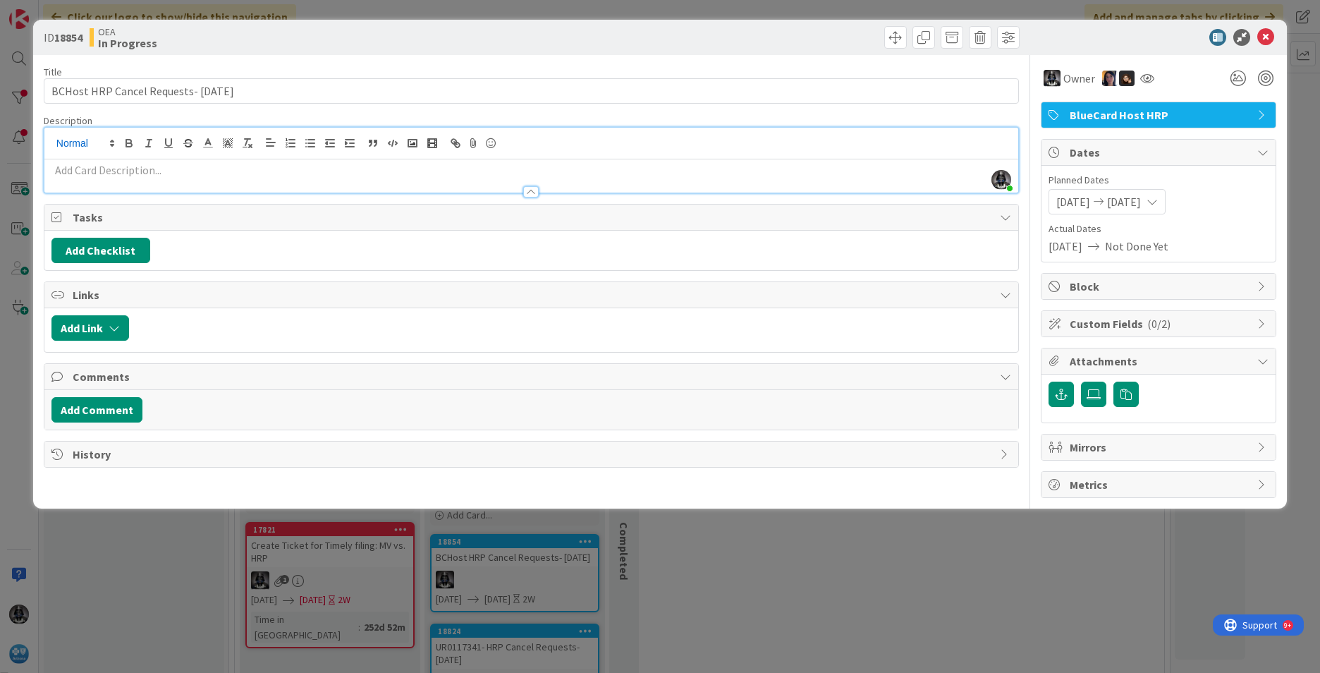
click at [66, 135] on div "Kimm Garza just joined" at bounding box center [531, 160] width 974 height 65
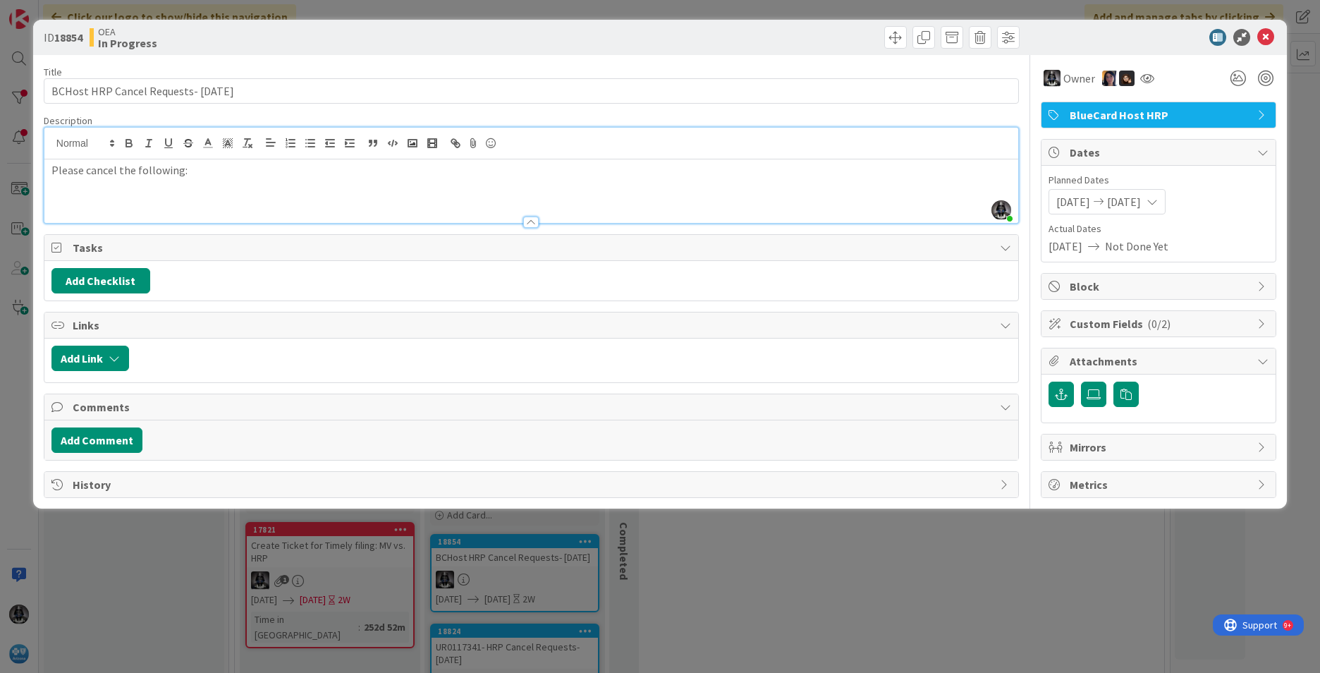
click at [915, 589] on div "ID 18854 OEA In Progress Title 36 / 128 BCHost HRP Cancel Requests- 08/14/25 De…" at bounding box center [660, 336] width 1320 height 673
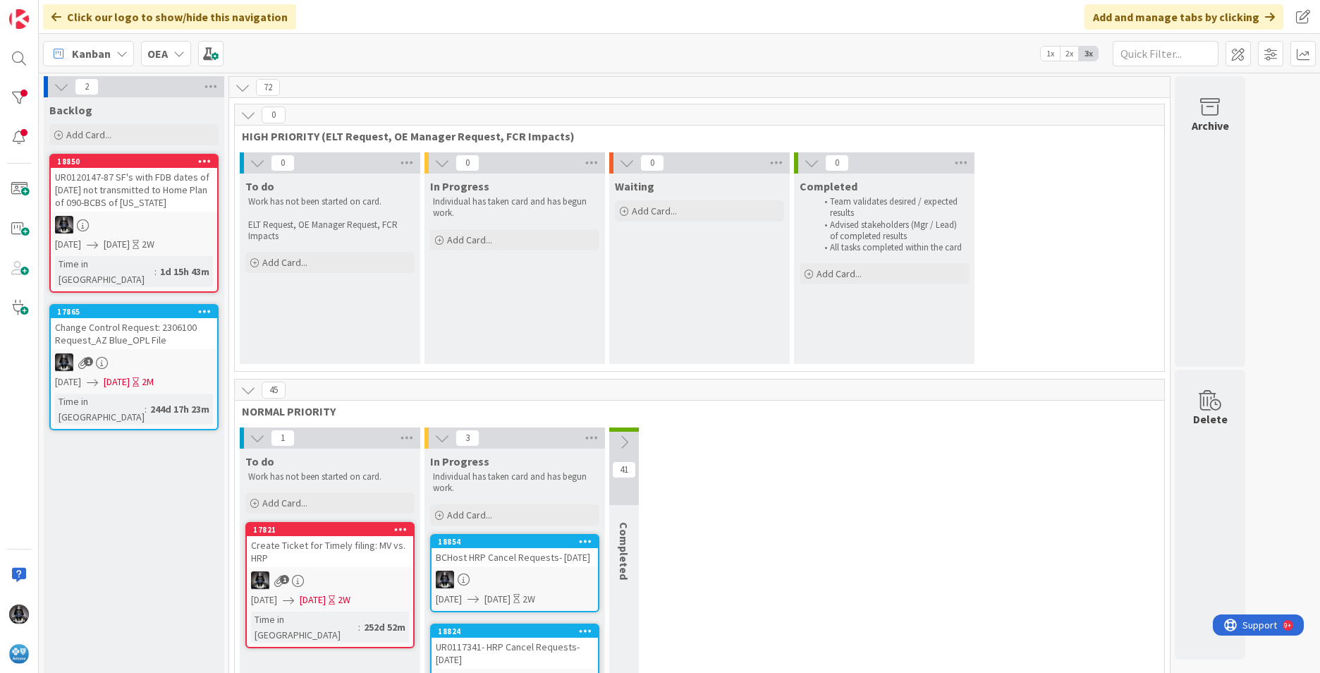
click at [125, 51] on icon at bounding box center [121, 53] width 11 height 11
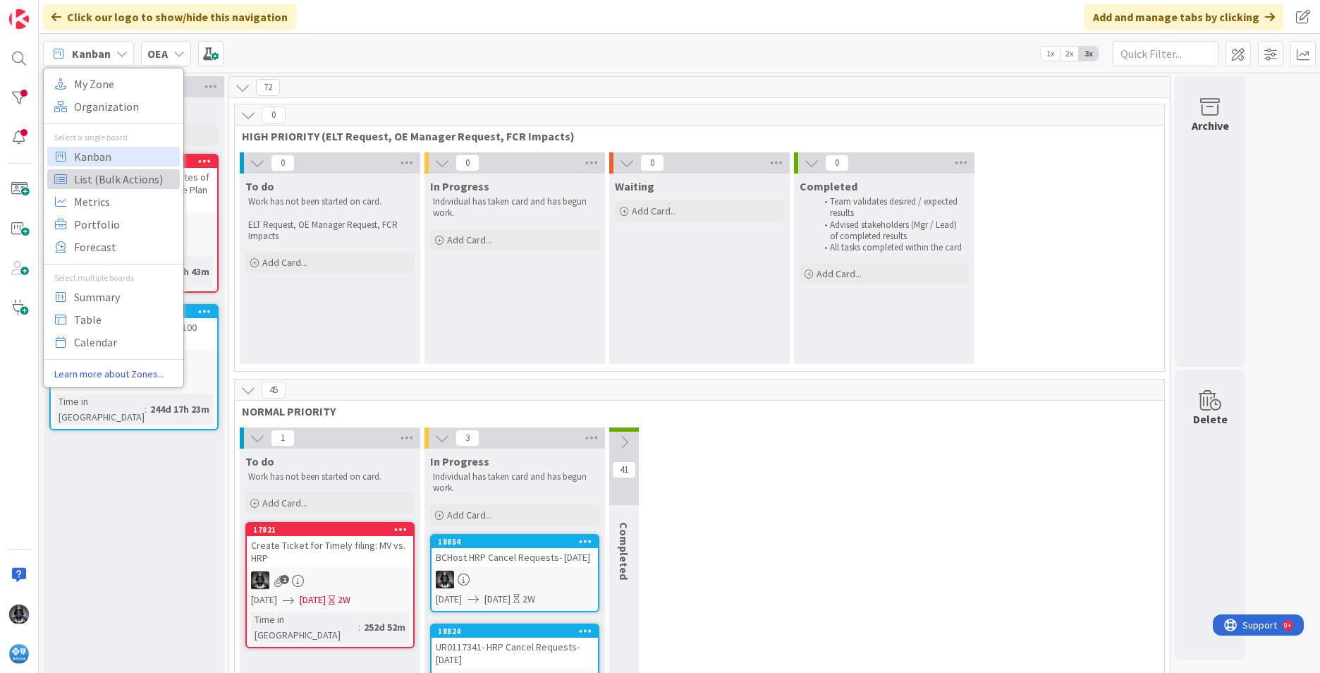
drag, startPoint x: 83, startPoint y: 178, endPoint x: 105, endPoint y: 184, distance: 22.6
click at [84, 178] on span "List (Bulk Actions)" at bounding box center [125, 179] width 102 height 21
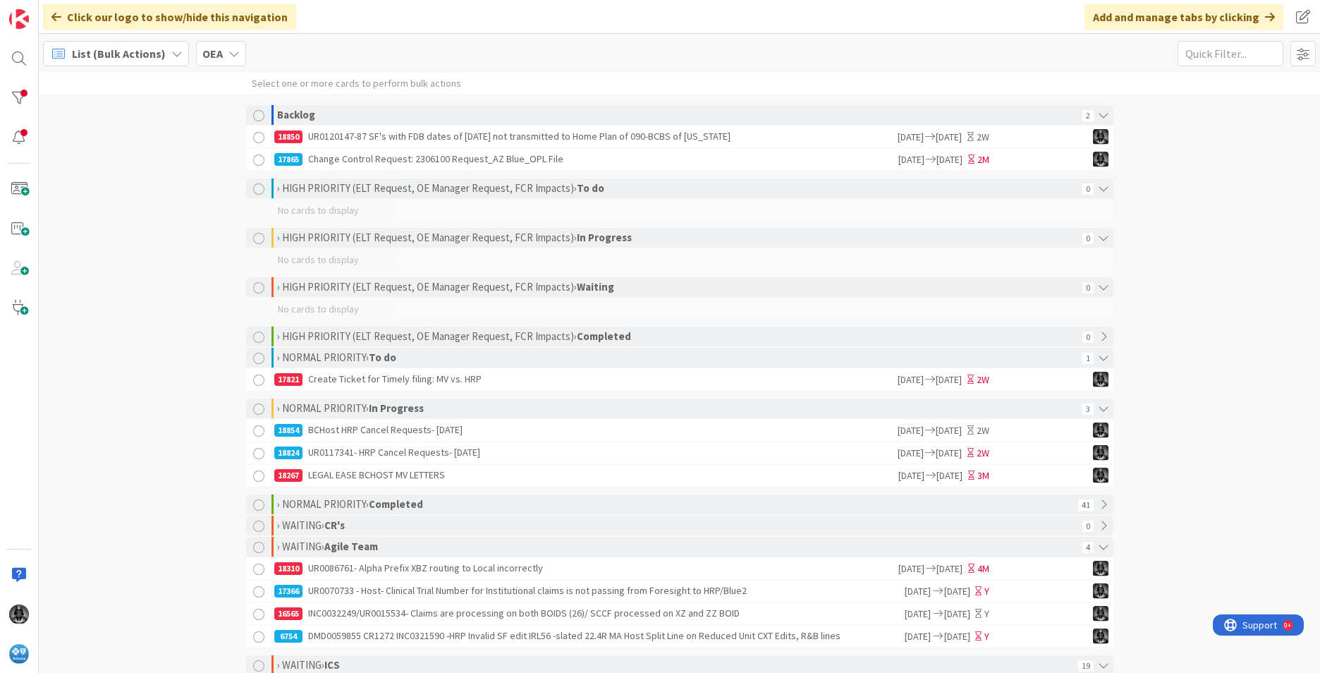
click at [398, 435] on div "18854 BCHost HRP Cancel Requests- 08/14/25" at bounding box center [584, 430] width 621 height 21
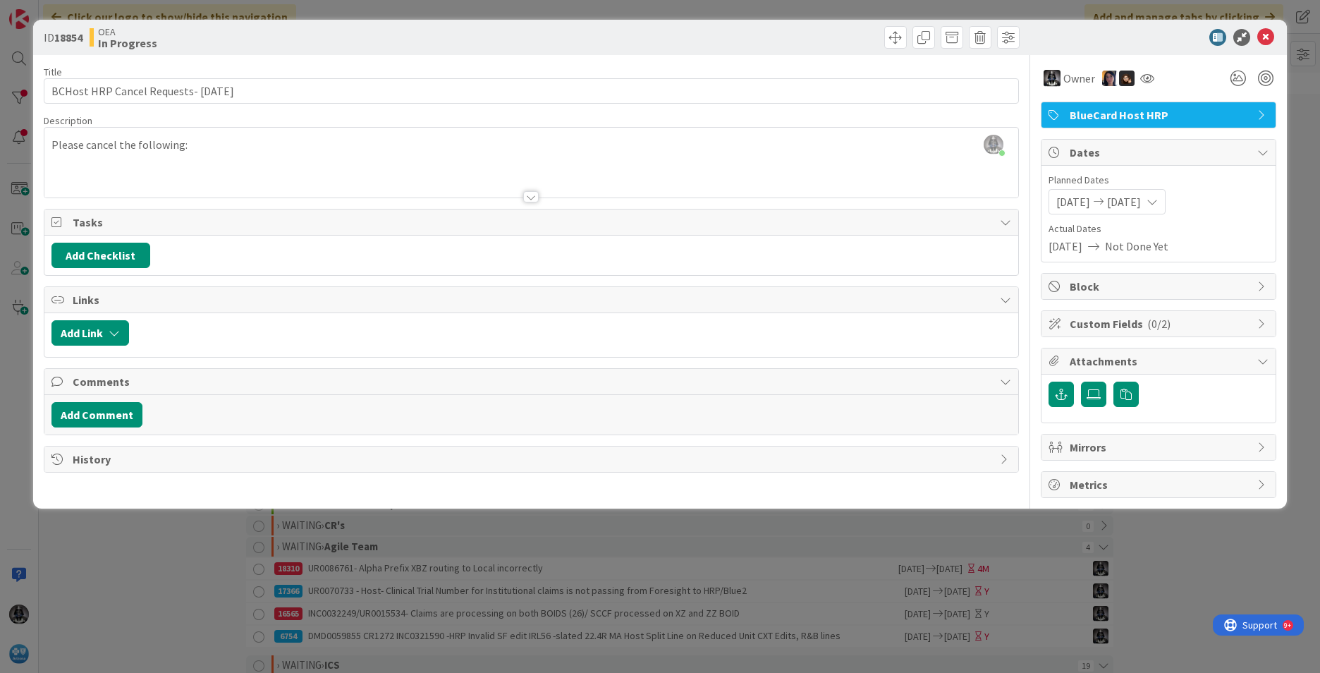
click at [54, 162] on div at bounding box center [531, 180] width 974 height 36
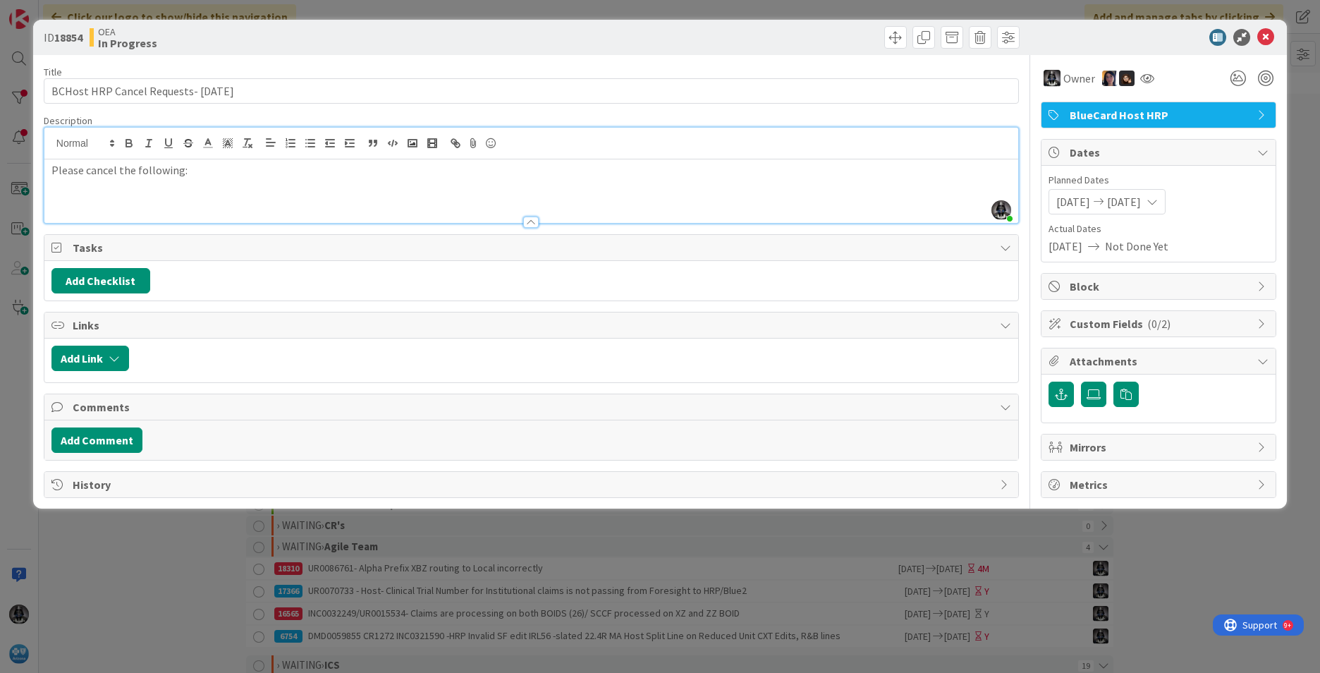
click at [203, 175] on p "Please cancel the following:" at bounding box center [531, 170] width 960 height 16
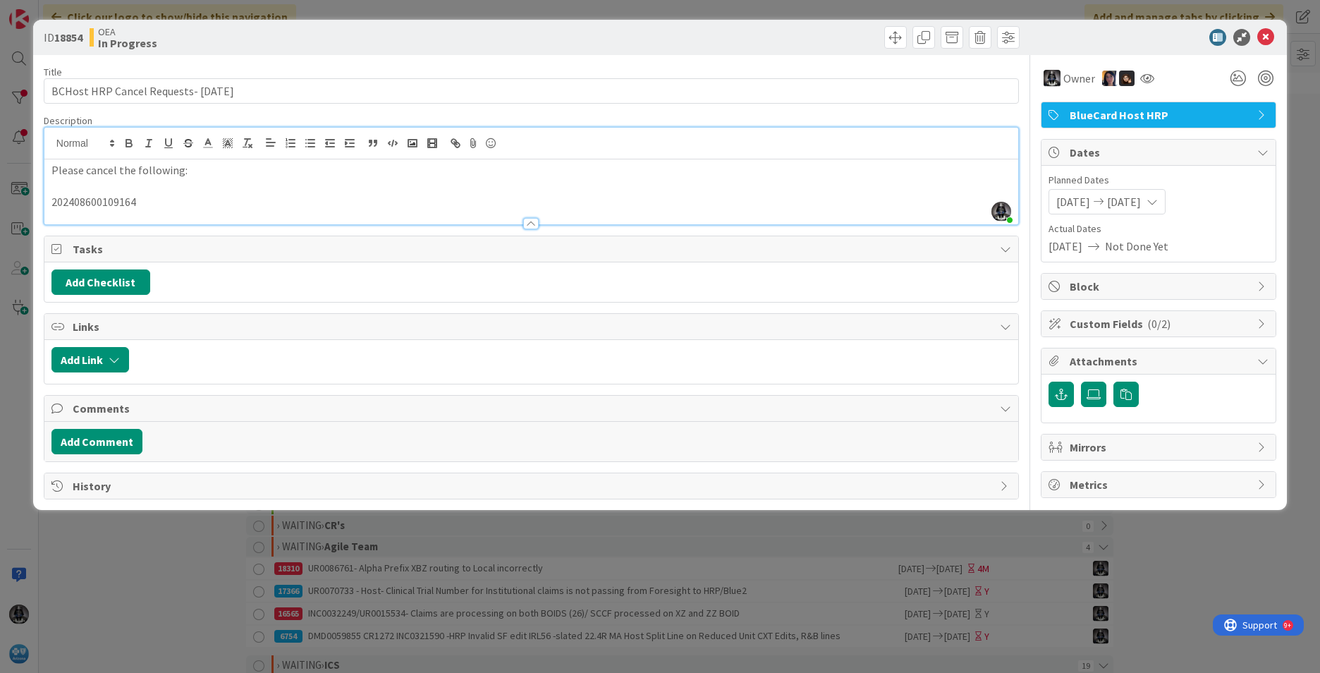
click at [153, 202] on p "202408600109164" at bounding box center [531, 202] width 960 height 16
click at [449, 199] on p "202408600109164-Please cancel Next Version. The Adjustment was sent incorrectly." at bounding box center [531, 202] width 960 height 16
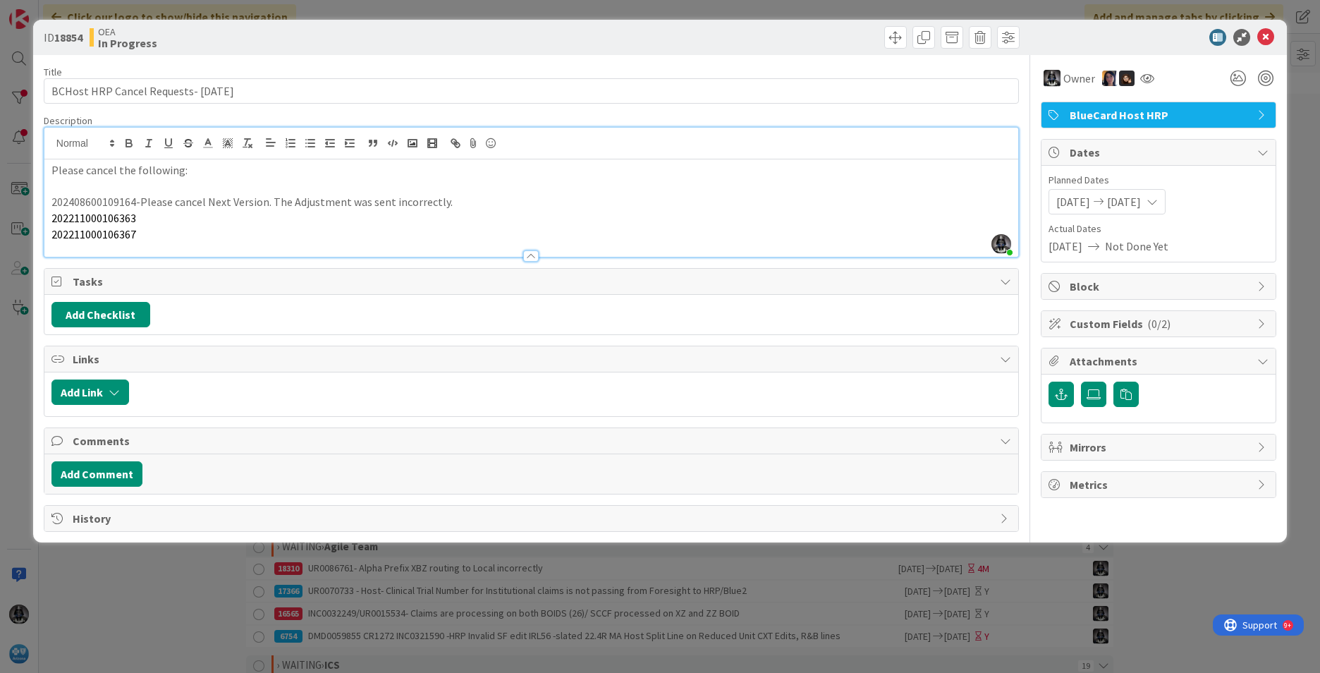
click at [152, 218] on p "202211000106363" at bounding box center [531, 218] width 960 height 16
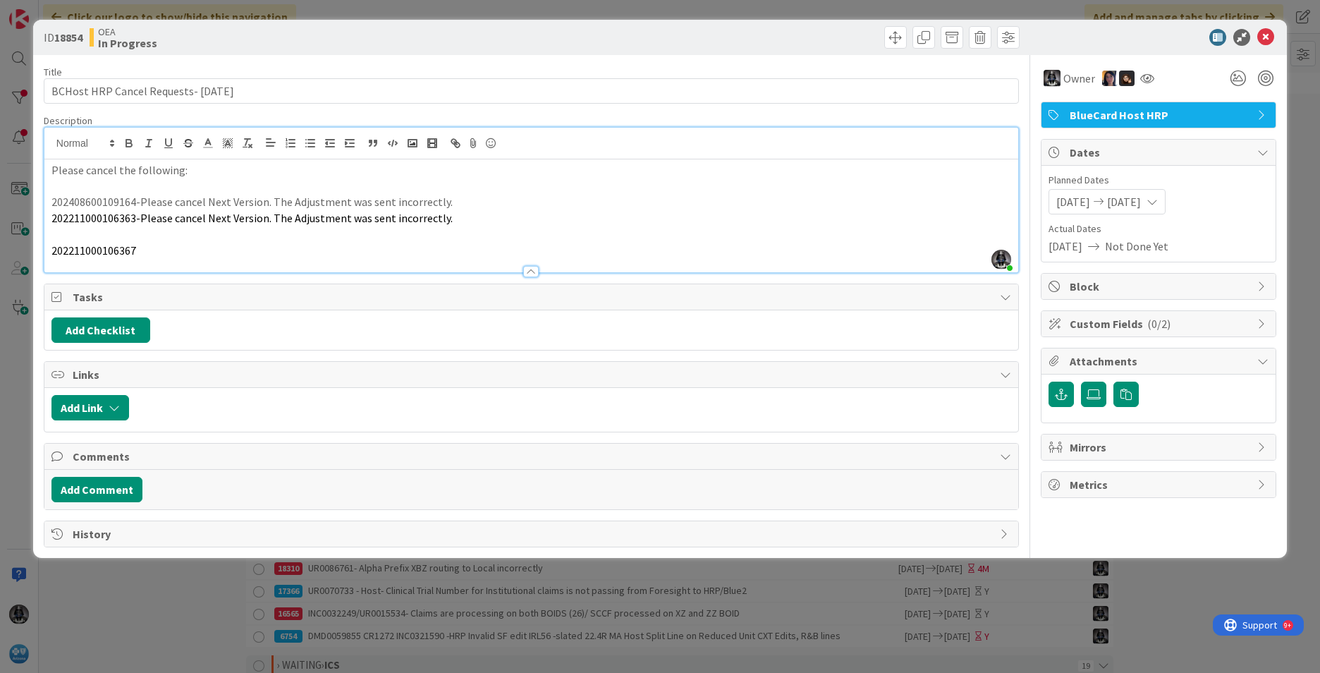
click at [463, 220] on p "202211000106363-Please cancel Next Version. The Adjustment was sent incorrectly." at bounding box center [531, 218] width 960 height 16
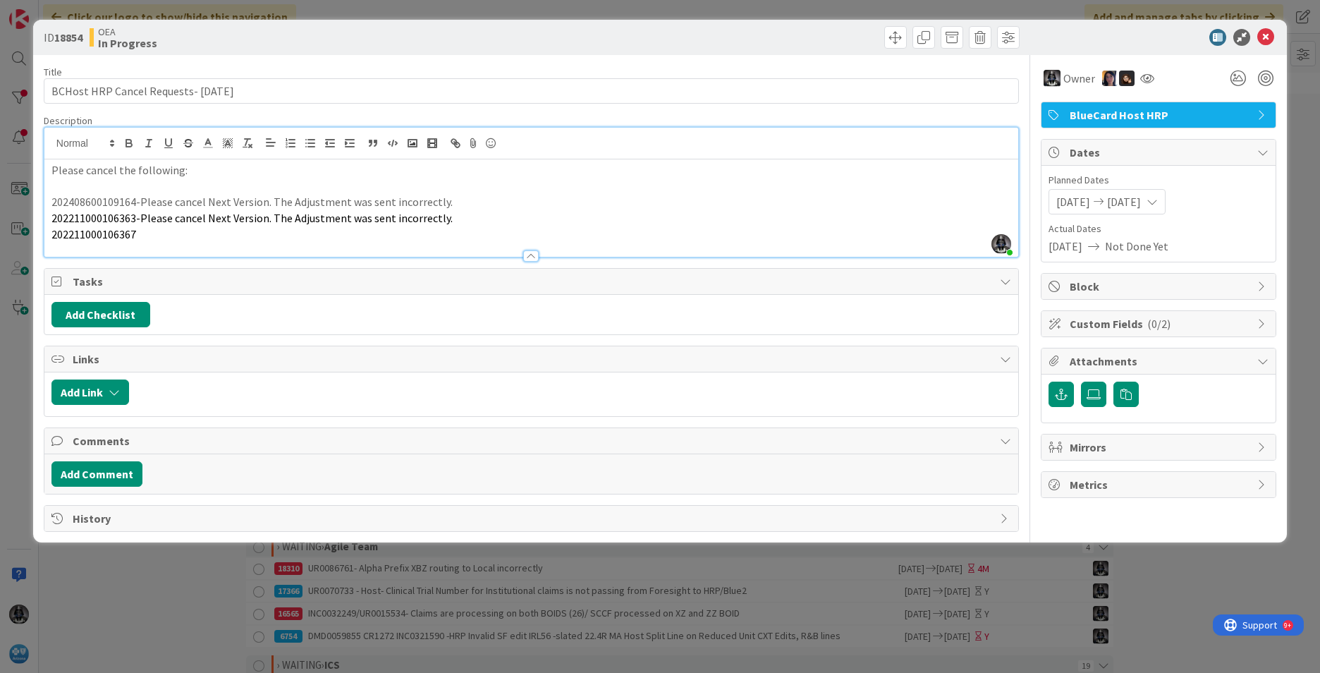
click at [145, 232] on p "202211000106367" at bounding box center [531, 234] width 960 height 16
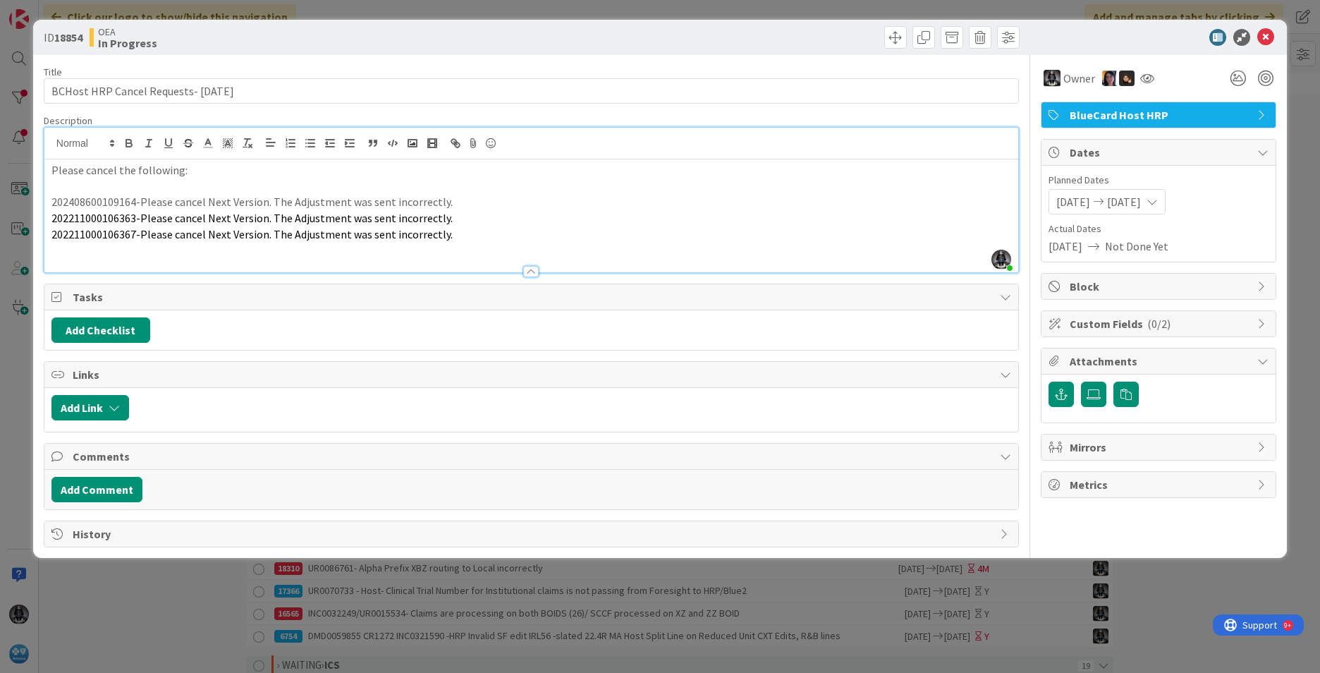
click at [451, 236] on p "202211000106367-Please cancel Next Version. The Adjustment was sent incorrectly." at bounding box center [531, 234] width 960 height 16
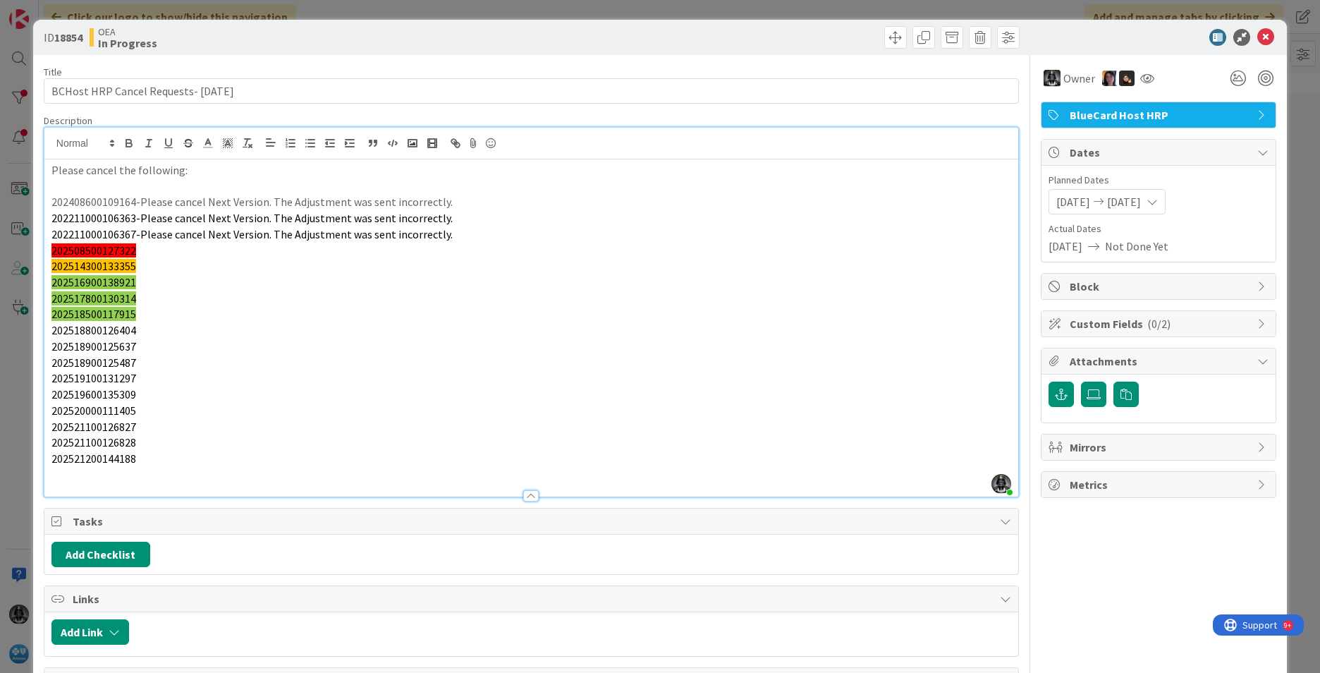
click at [92, 252] on span "202508500127322" at bounding box center [93, 250] width 85 height 14
copy span "202508500127322"
